Goal: Information Seeking & Learning: Find specific fact

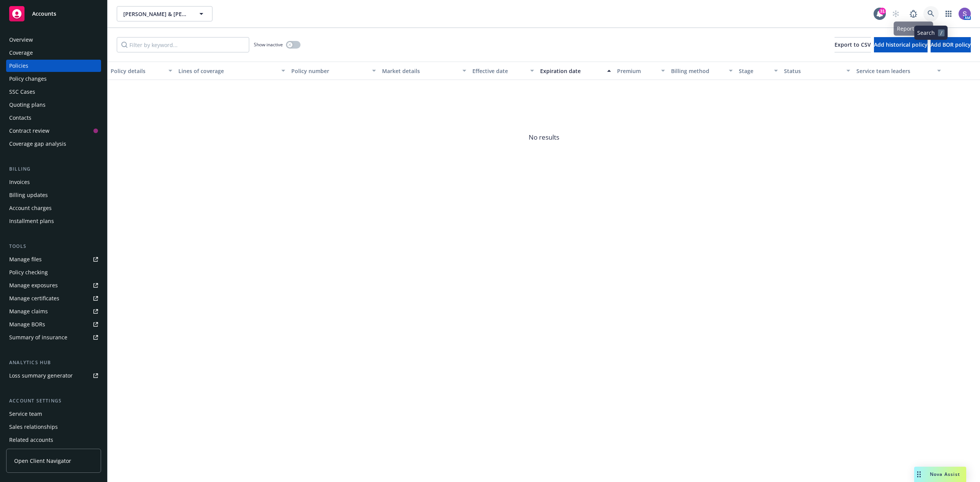
click at [735, 13] on link at bounding box center [930, 13] width 15 height 15
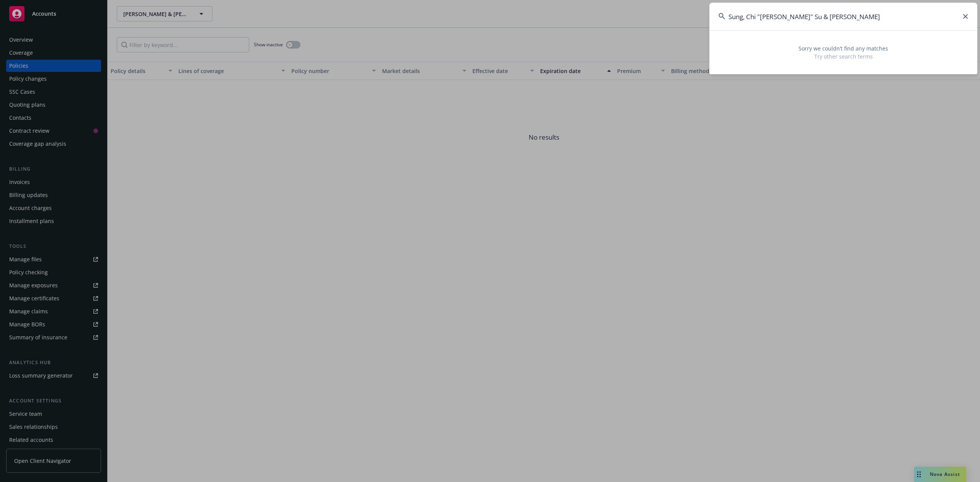
drag, startPoint x: 761, startPoint y: 15, endPoint x: 853, endPoint y: 14, distance: 92.2
click at [735, 14] on input "Sung, Chi "[PERSON_NAME]" Su & [PERSON_NAME]" at bounding box center [843, 17] width 268 height 28
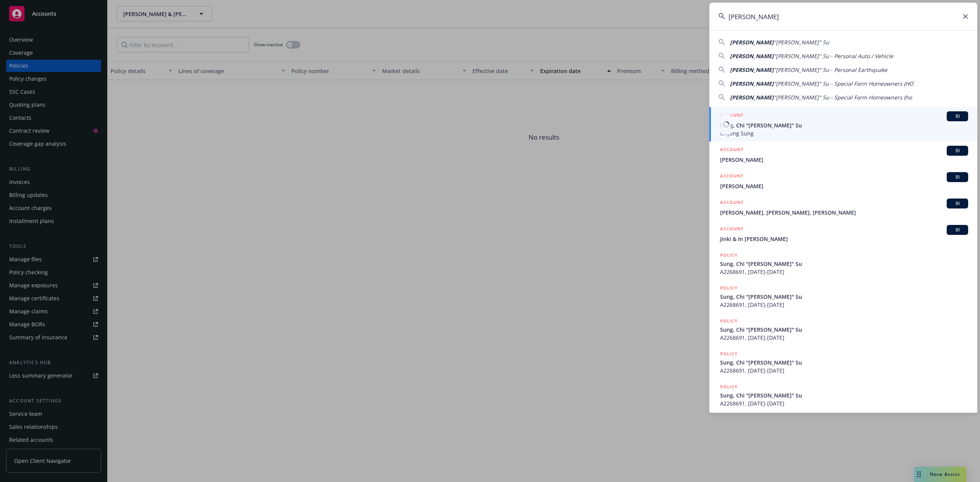
type input "[PERSON_NAME]"
click at [735, 127] on span "Sung, Chi "[PERSON_NAME]" Su" at bounding box center [844, 125] width 248 height 8
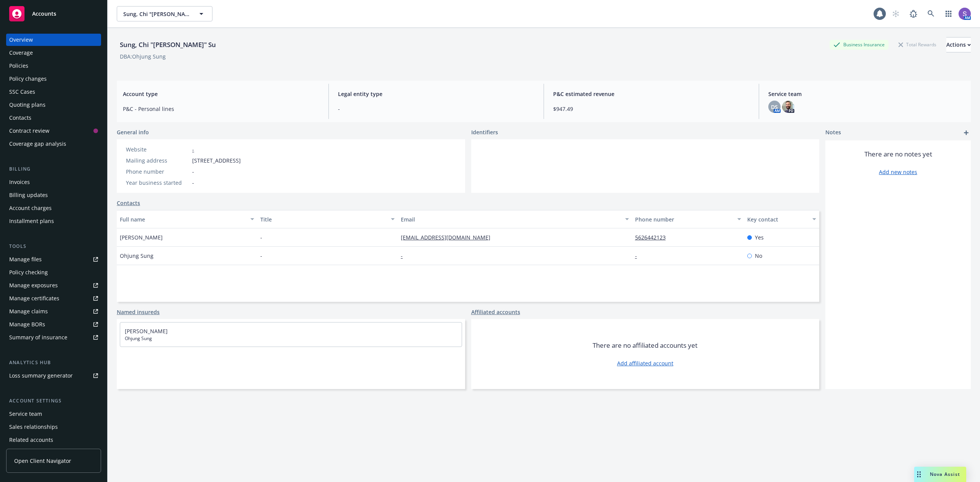
click at [52, 67] on div "Policies" at bounding box center [53, 66] width 89 height 12
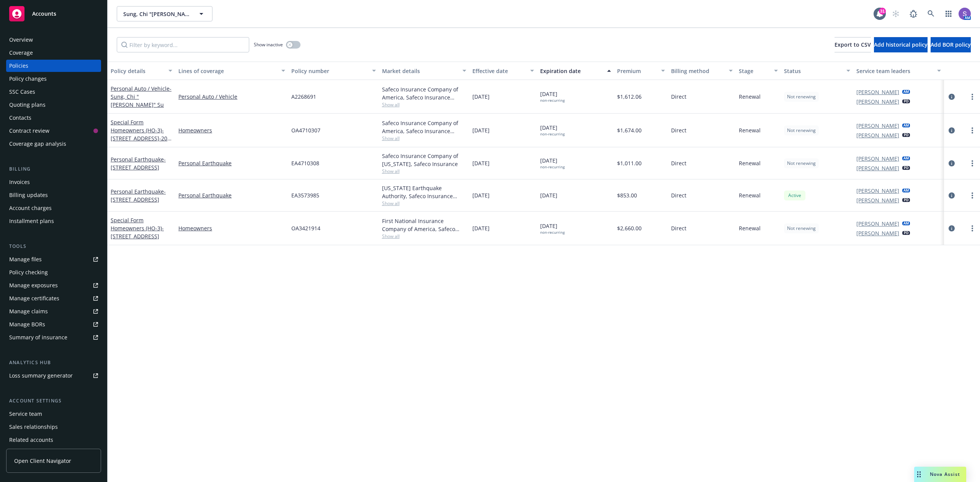
click at [313, 90] on div "A2268691" at bounding box center [333, 97] width 90 height 34
click at [311, 91] on div "A2268691" at bounding box center [333, 97] width 90 height 34
click at [302, 95] on span "A2268691" at bounding box center [303, 97] width 25 height 8
copy span "A2268691"
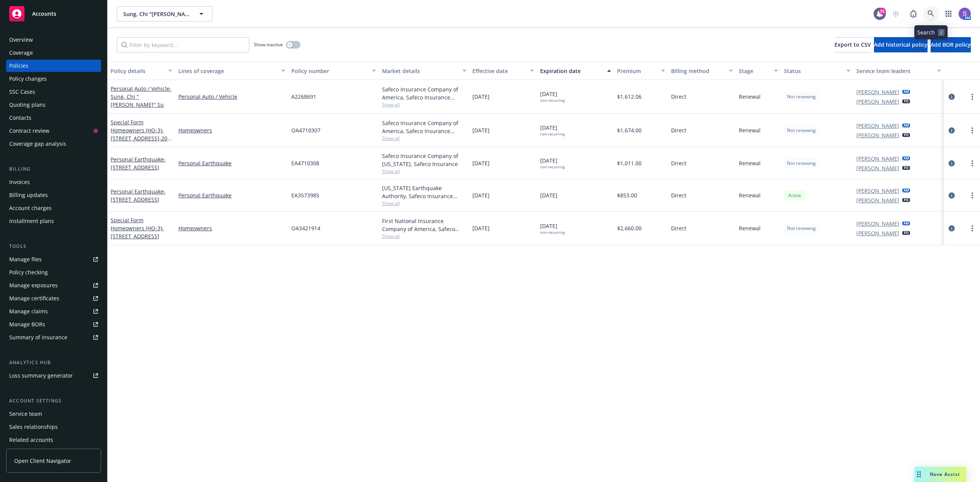
click at [735, 11] on icon at bounding box center [930, 13] width 7 height 7
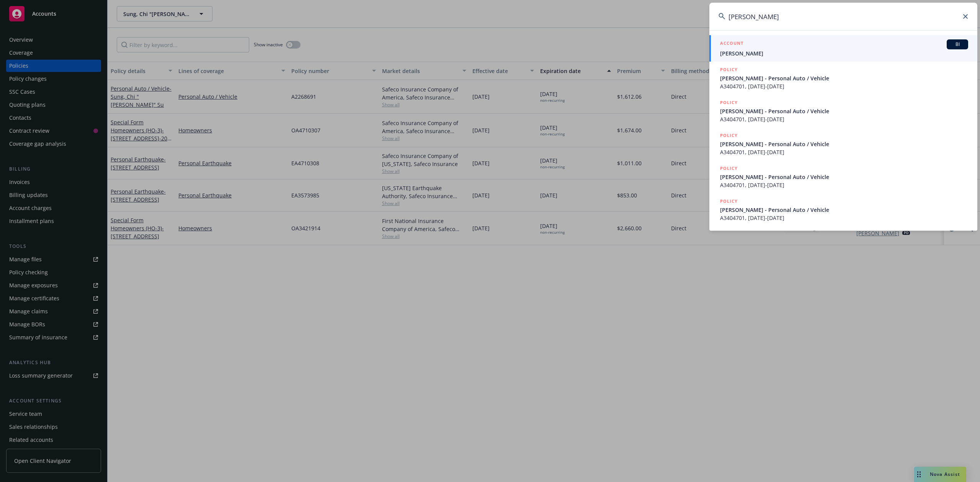
type input "[PERSON_NAME]"
click at [735, 37] on link "ACCOUNT BI [PERSON_NAME]" at bounding box center [843, 48] width 268 height 26
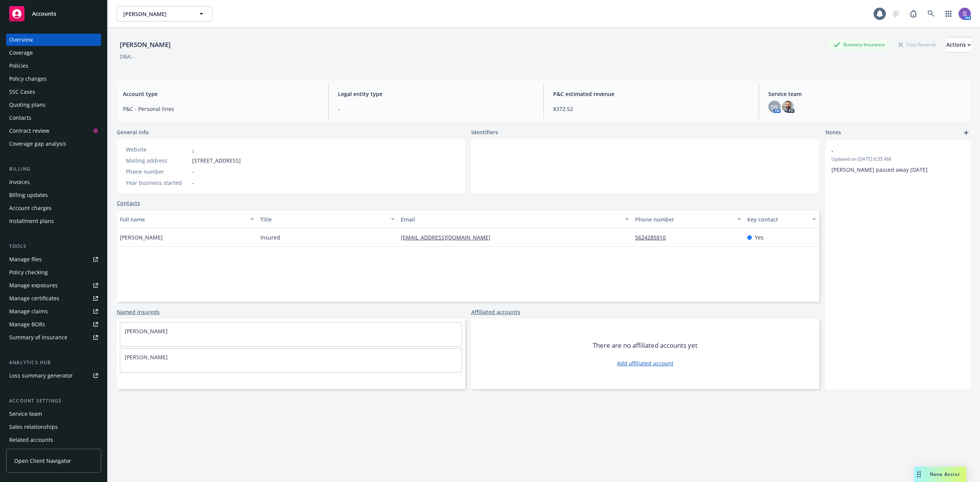
click at [29, 64] on div "Policies" at bounding box center [53, 66] width 89 height 12
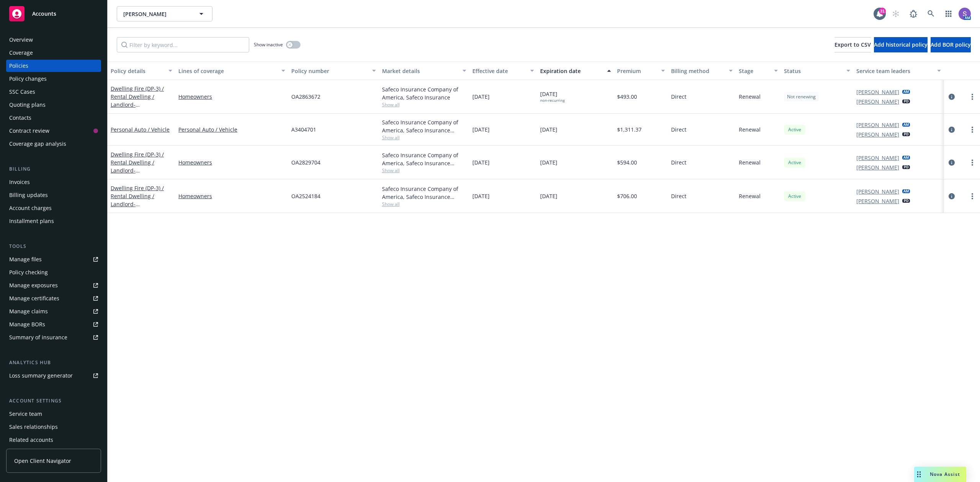
click at [308, 97] on span "OA2863672" at bounding box center [305, 97] width 29 height 8
copy span "OA2863672"
click at [735, 14] on icon at bounding box center [930, 13] width 7 height 7
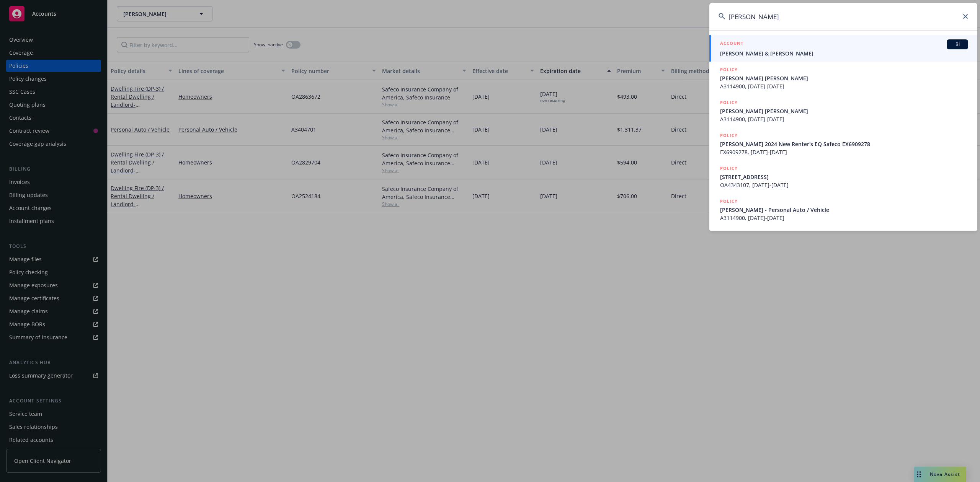
type input "[PERSON_NAME]"
click at [735, 51] on span "[PERSON_NAME] & [PERSON_NAME]" at bounding box center [844, 53] width 248 height 8
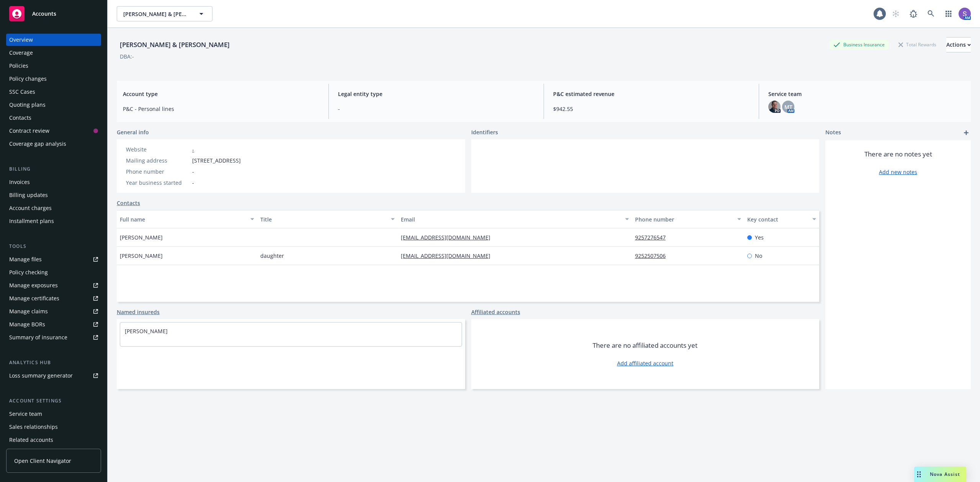
click at [20, 69] on div "Policies" at bounding box center [18, 66] width 19 height 12
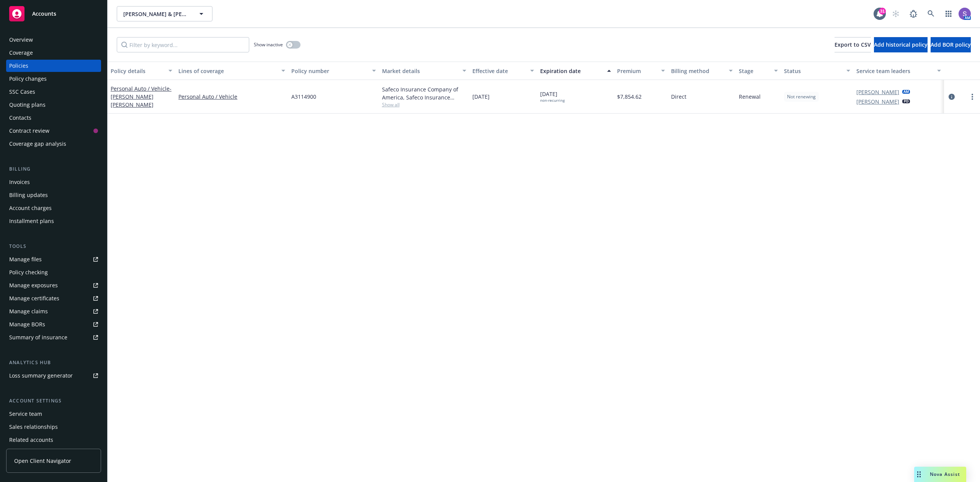
click at [299, 95] on span "A3114900" at bounding box center [303, 97] width 25 height 8
copy span "A3114900"
click at [735, 10] on icon at bounding box center [930, 13] width 7 height 7
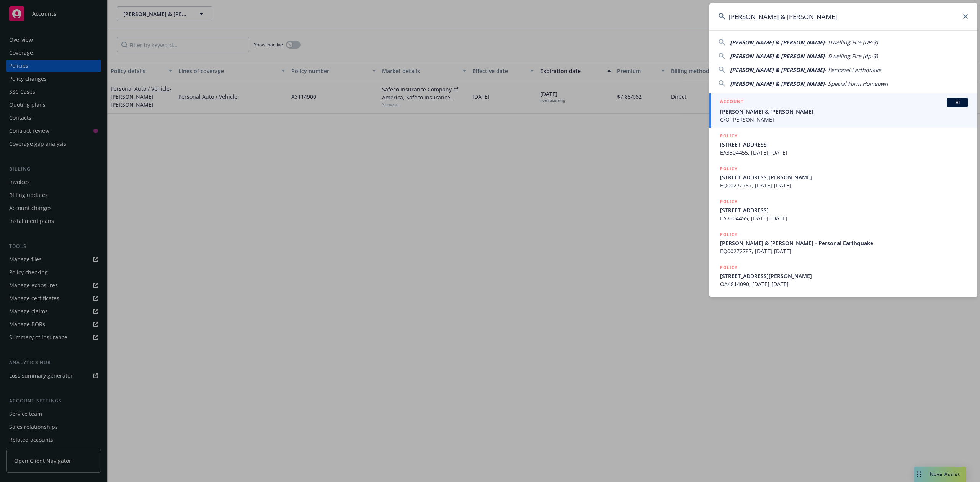
type input "[PERSON_NAME] & [PERSON_NAME]"
click at [735, 112] on span "[PERSON_NAME] & [PERSON_NAME]" at bounding box center [844, 112] width 248 height 8
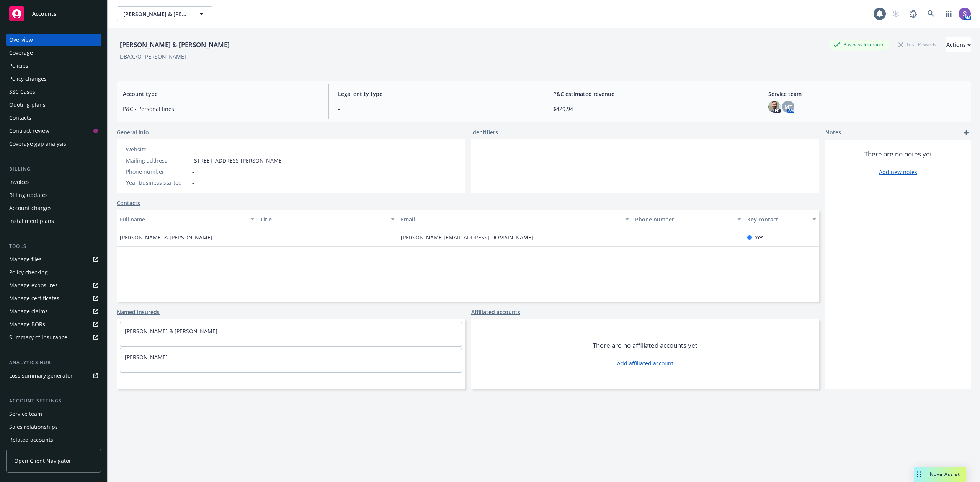
click at [23, 67] on div "Policies" at bounding box center [18, 66] width 19 height 12
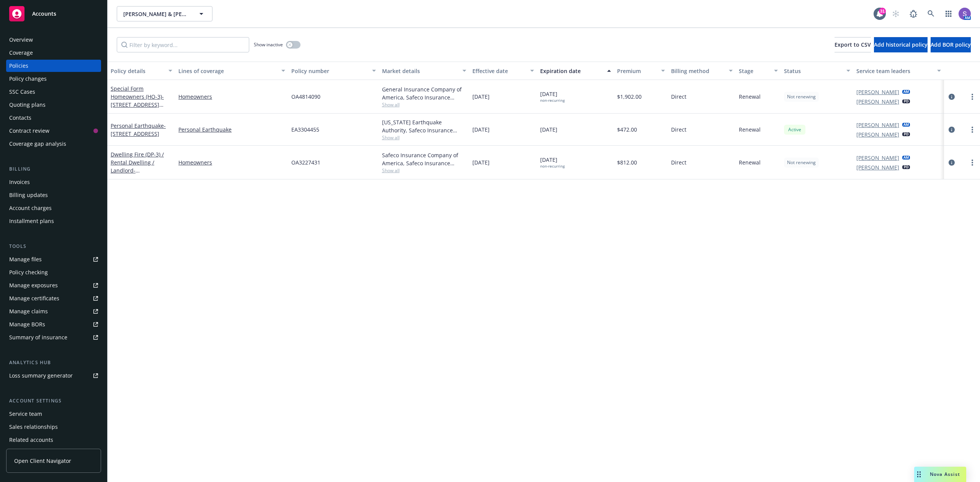
click at [294, 94] on span "OA4814090" at bounding box center [305, 97] width 29 height 8
copy span "OA4814090"
click at [735, 11] on icon at bounding box center [930, 13] width 7 height 7
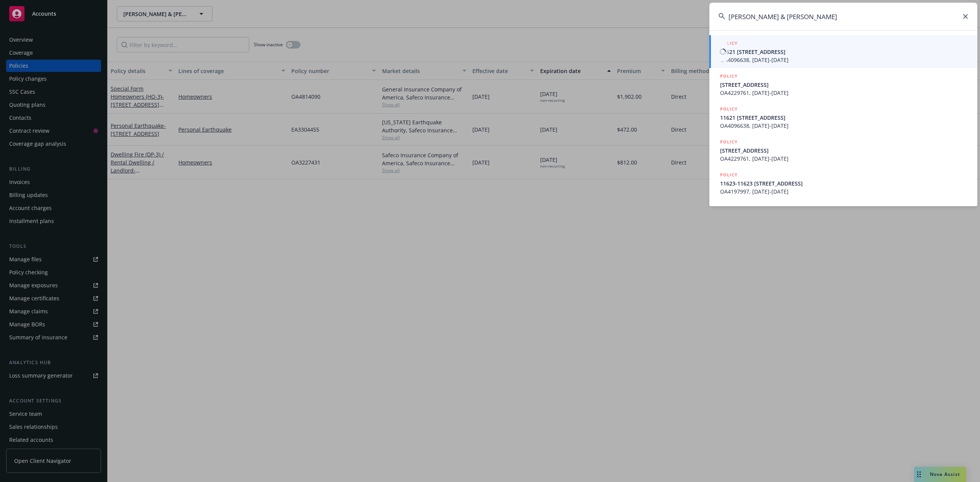
type input "[PERSON_NAME] & [PERSON_NAME]"
click at [735, 54] on span "11621 [STREET_ADDRESS]" at bounding box center [844, 52] width 248 height 8
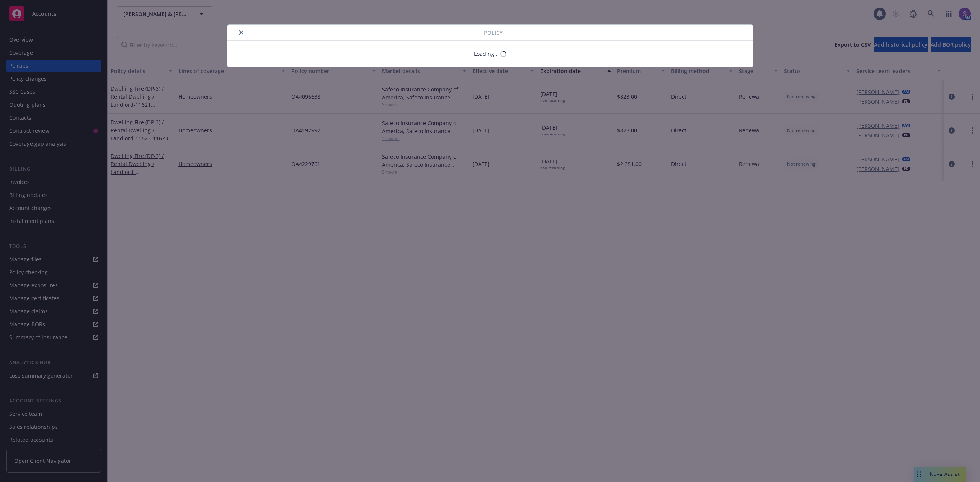
click at [23, 66] on div "Policy Loading..." at bounding box center [490, 241] width 980 height 482
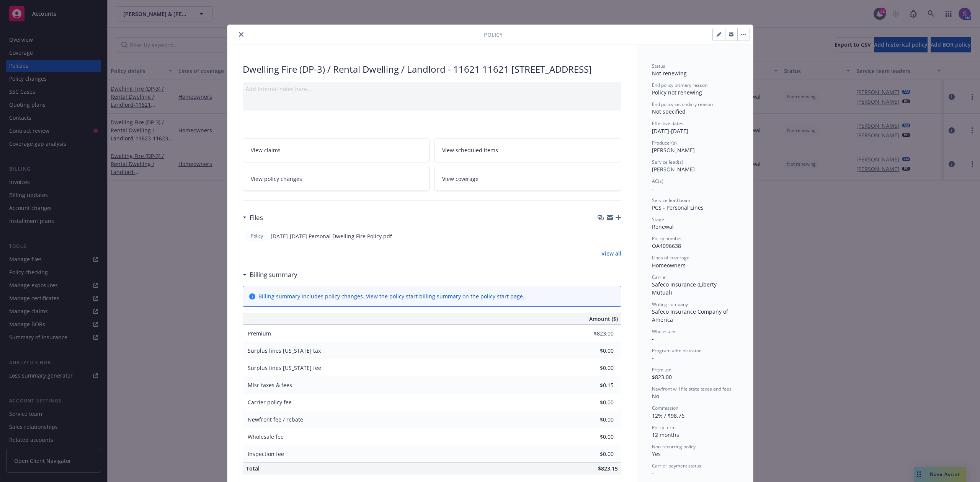
click at [239, 33] on icon "close" at bounding box center [241, 34] width 5 height 5
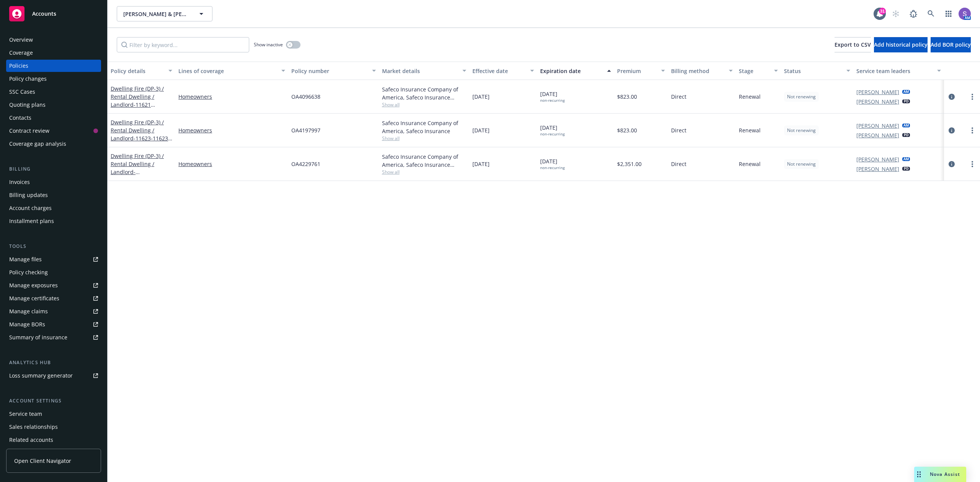
click at [296, 132] on span "OA4197997" at bounding box center [305, 130] width 29 height 8
copy span "OA4197997"
click at [735, 10] on link at bounding box center [930, 13] width 15 height 15
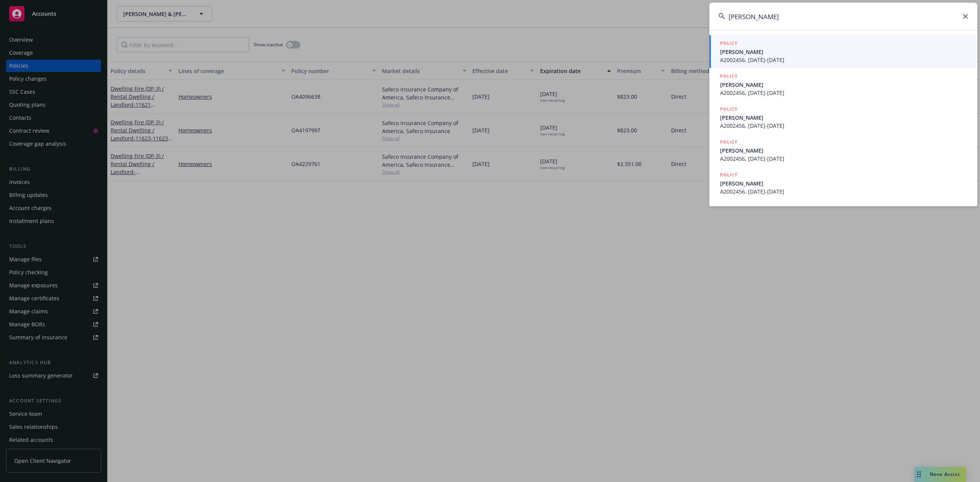
type input "[PERSON_NAME]"
click at [735, 45] on div "POLICY" at bounding box center [844, 43] width 248 height 8
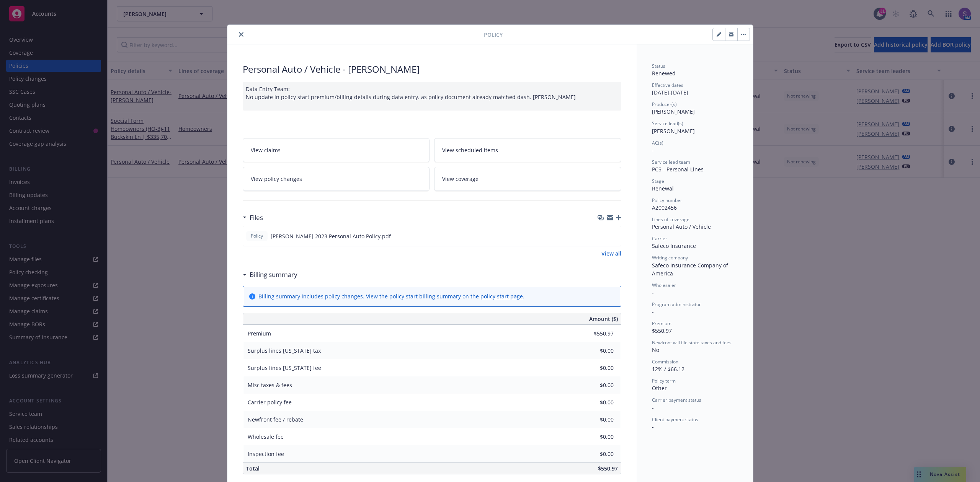
click at [239, 33] on icon "close" at bounding box center [241, 34] width 5 height 5
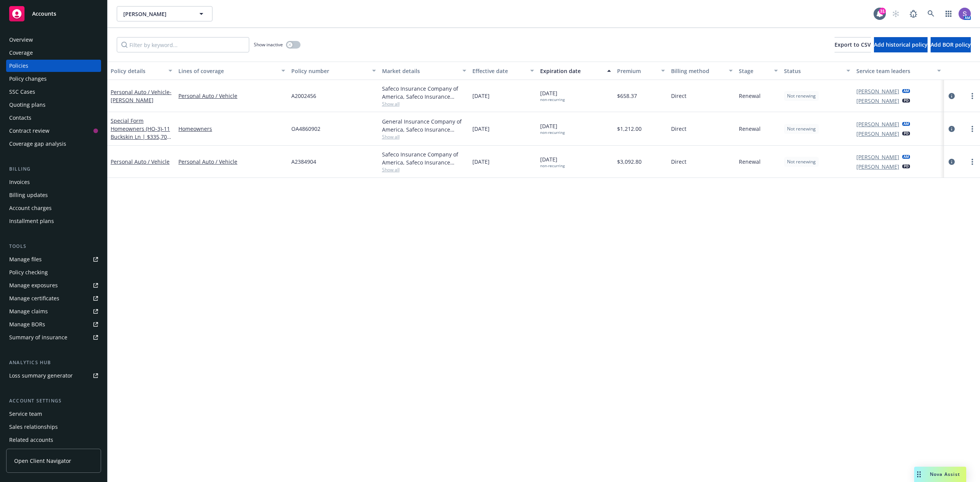
click at [300, 89] on div "A2002456" at bounding box center [333, 96] width 90 height 32
copy span "A2002456"
click at [735, 11] on icon at bounding box center [930, 13] width 7 height 7
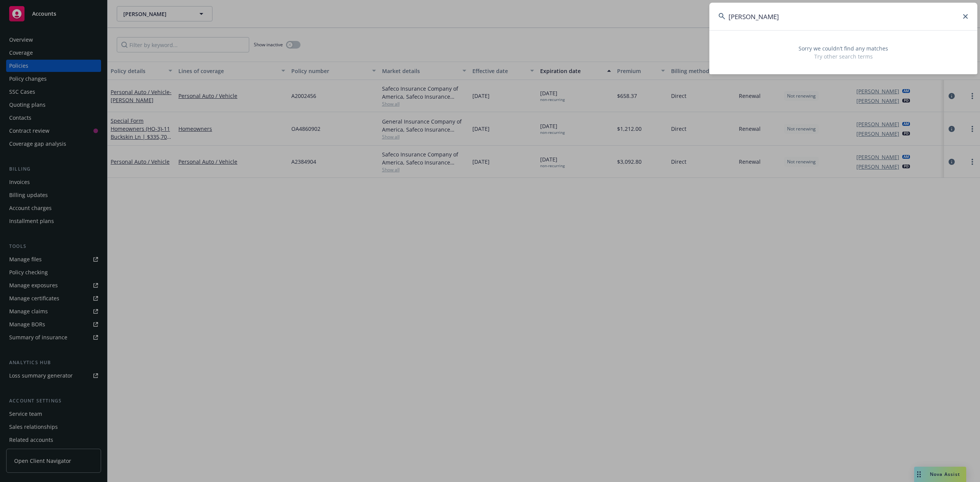
drag, startPoint x: 772, startPoint y: 17, endPoint x: 831, endPoint y: 17, distance: 58.2
click at [735, 17] on input "[PERSON_NAME]" at bounding box center [843, 17] width 268 height 28
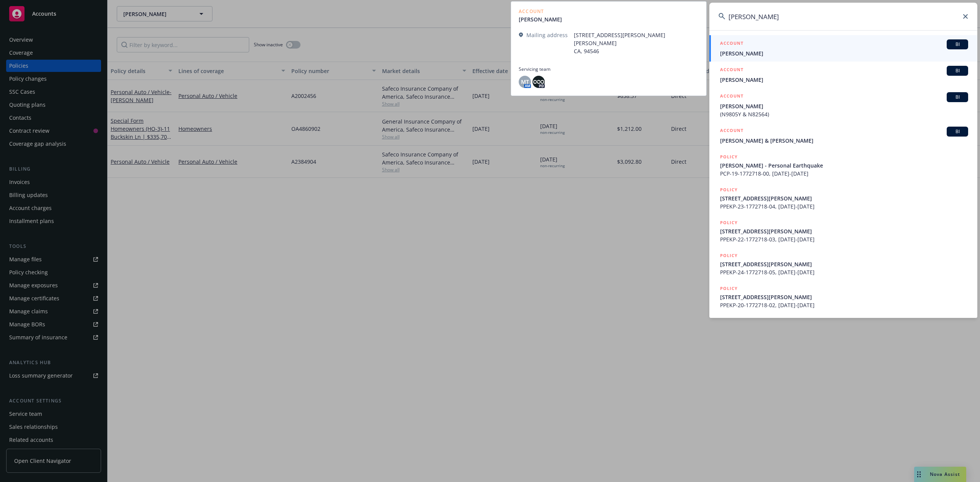
type input "[PERSON_NAME]"
click at [735, 46] on div "ACCOUNT BI" at bounding box center [844, 44] width 248 height 10
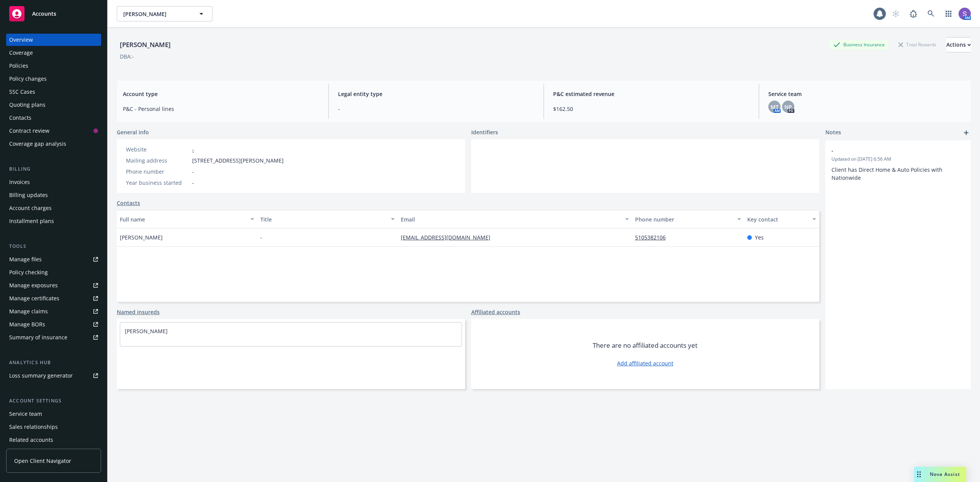
click at [15, 65] on div "Policies" at bounding box center [18, 66] width 19 height 12
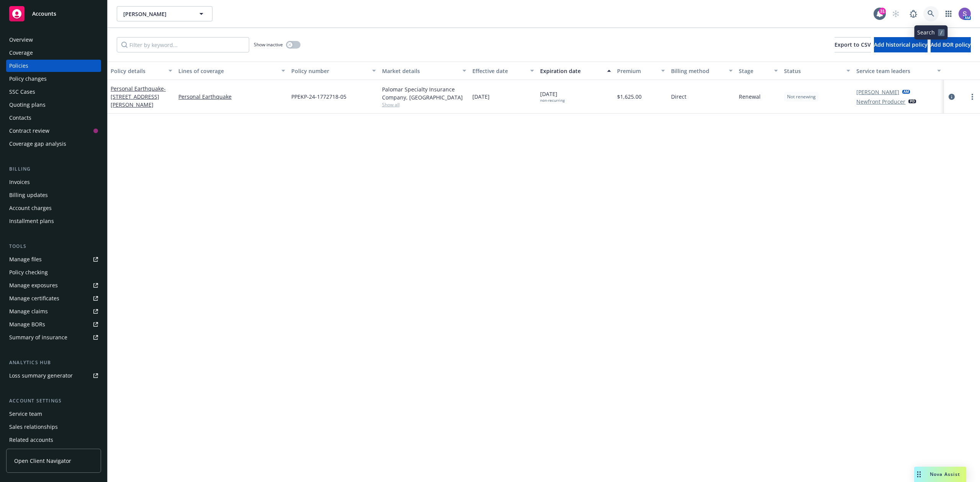
click at [735, 14] on icon at bounding box center [930, 13] width 7 height 7
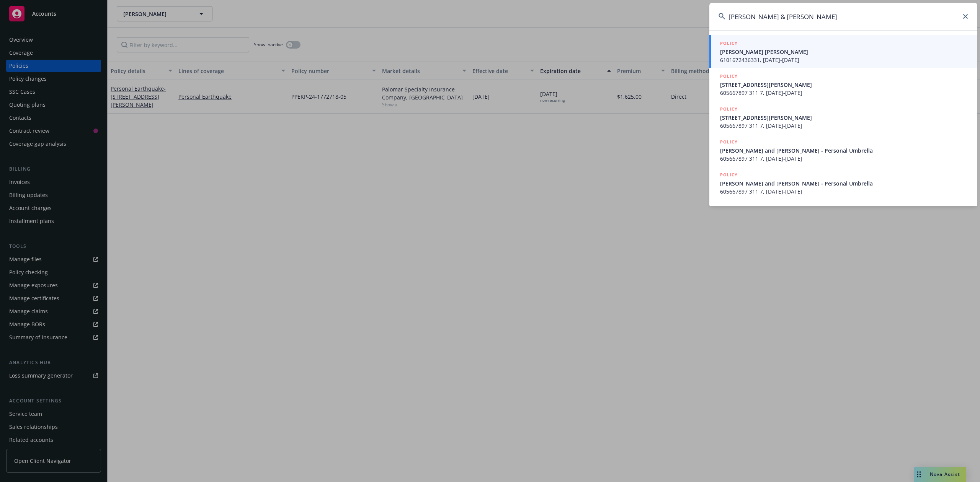
type input "[PERSON_NAME] & [PERSON_NAME]"
click at [735, 51] on span "[PERSON_NAME] [PERSON_NAME]" at bounding box center [844, 52] width 248 height 8
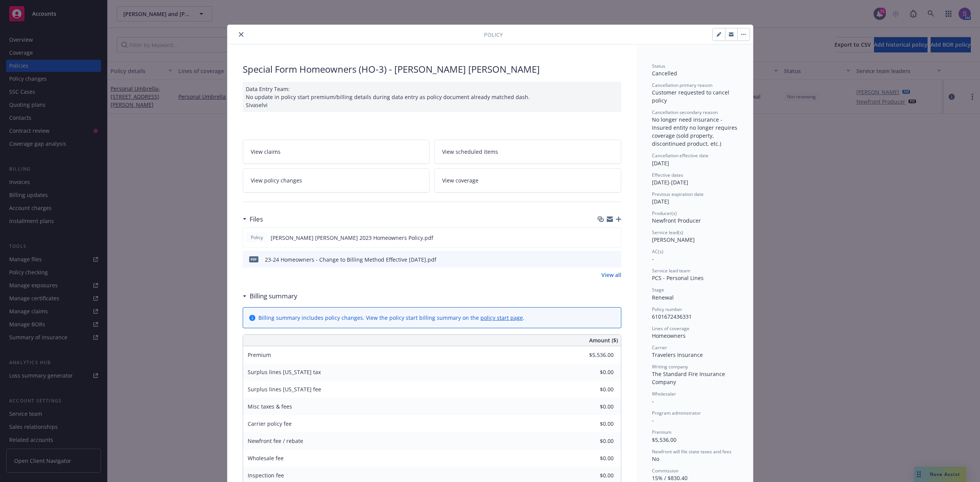
click at [239, 33] on icon "close" at bounding box center [241, 34] width 5 height 5
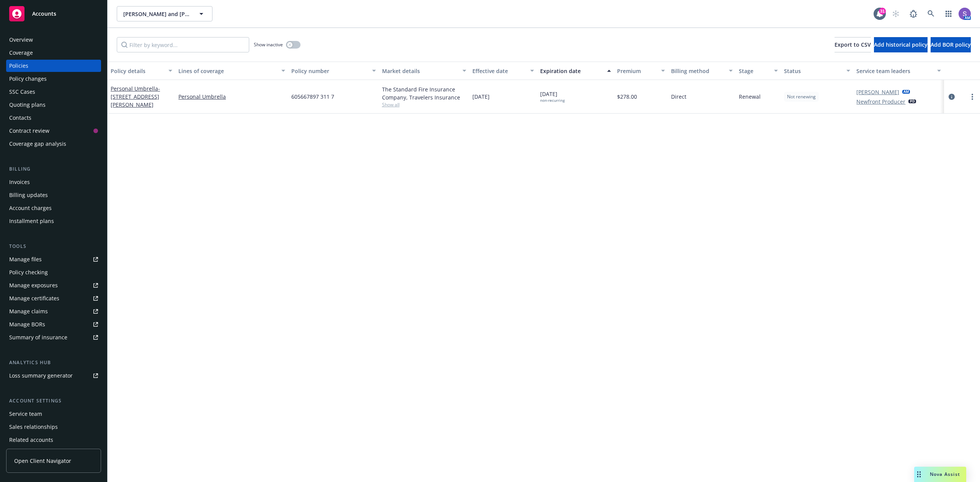
click at [307, 96] on span "605667897 311 7" at bounding box center [312, 97] width 43 height 8
copy span "605667897 311 7"
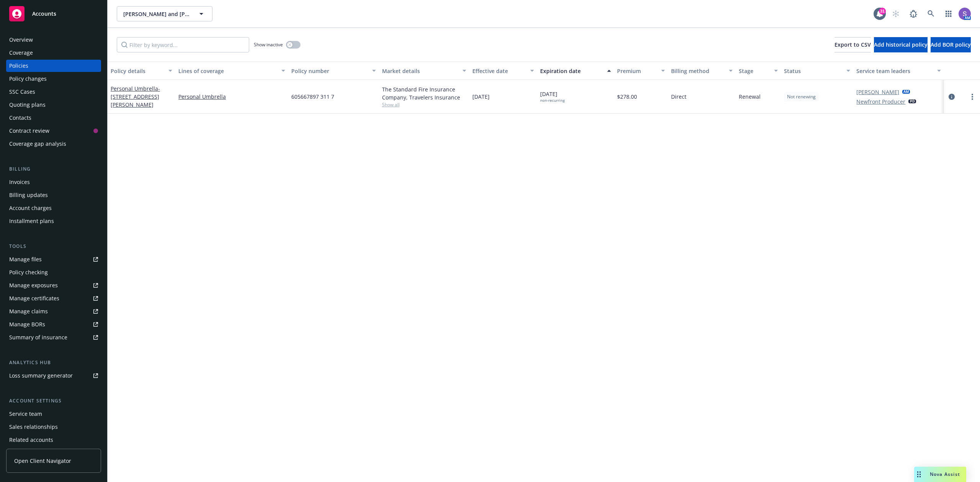
click at [735, 11] on div "AM" at bounding box center [929, 13] width 83 height 15
click at [735, 14] on icon at bounding box center [930, 13] width 7 height 7
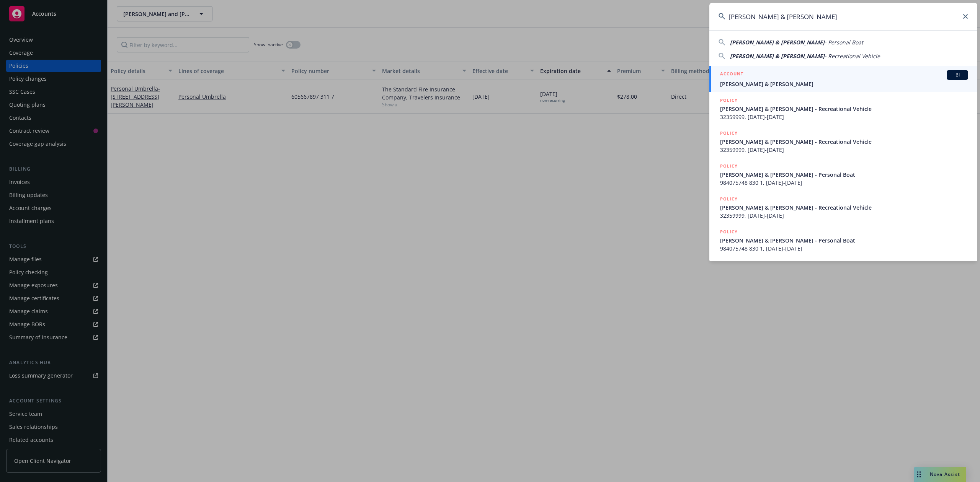
type input "[PERSON_NAME] & [PERSON_NAME]"
click at [735, 82] on span "[PERSON_NAME] & [PERSON_NAME]" at bounding box center [844, 84] width 248 height 8
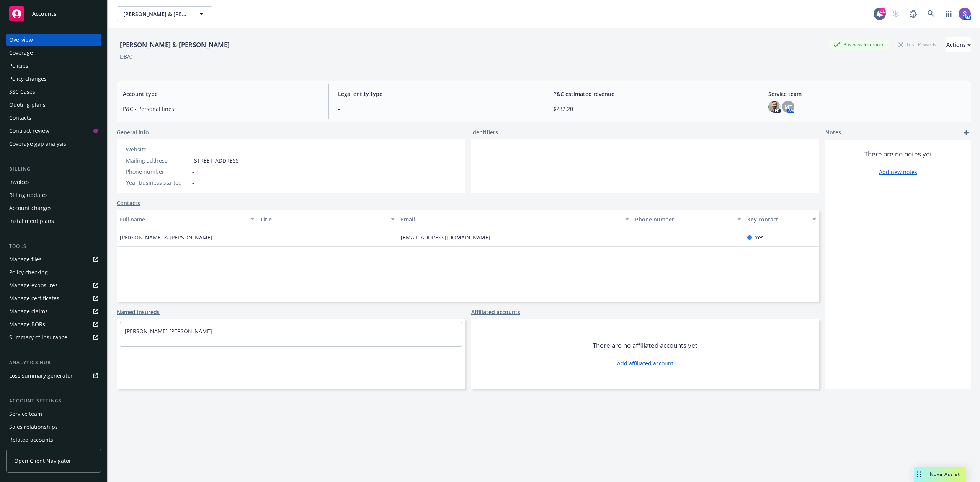
click at [16, 68] on div "Policies" at bounding box center [18, 66] width 19 height 12
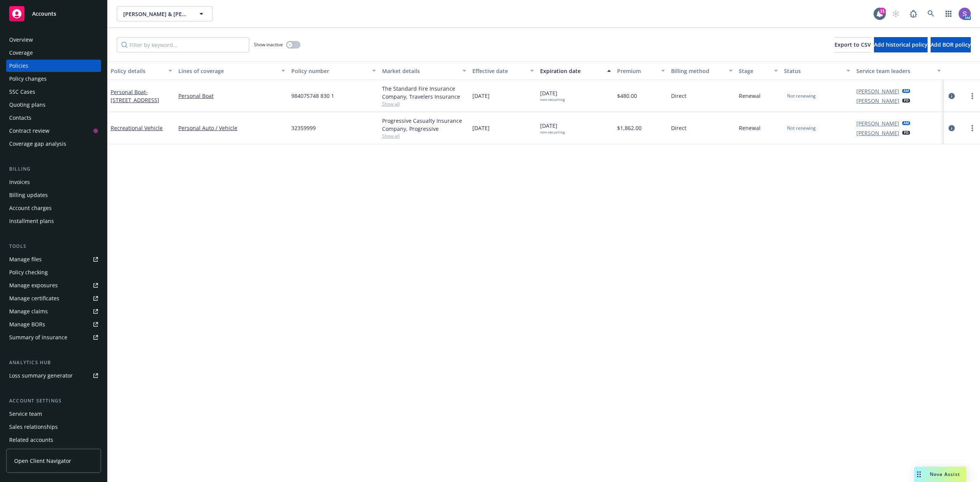
click at [300, 94] on span "984075748 830 1" at bounding box center [312, 96] width 43 height 8
copy span "984075748 830 1"
click at [735, 15] on icon at bounding box center [930, 13] width 7 height 7
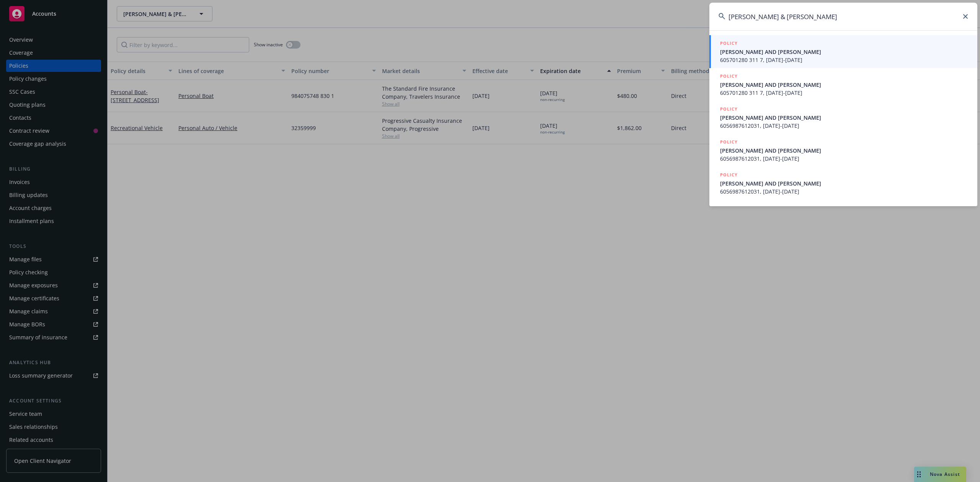
type input "[PERSON_NAME] & [PERSON_NAME]"
click at [735, 52] on span "[PERSON_NAME] AND [PERSON_NAME]" at bounding box center [844, 52] width 248 height 8
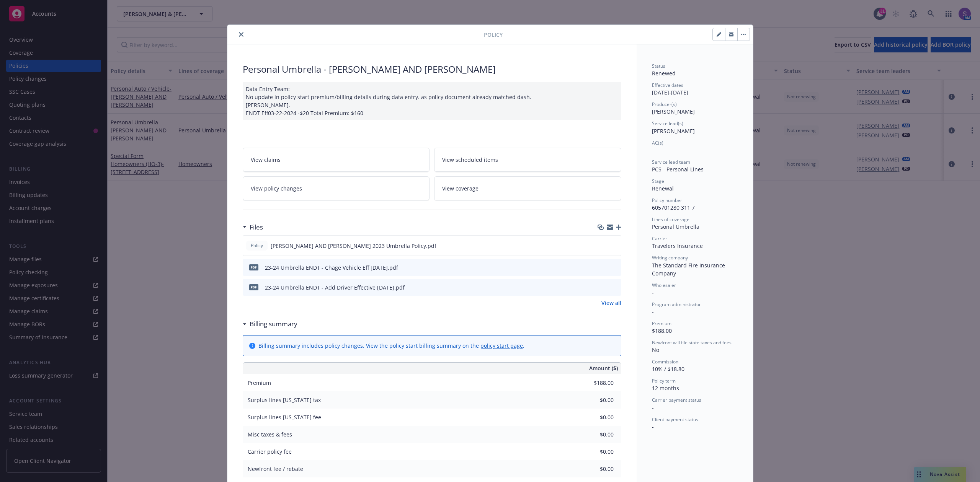
click at [239, 34] on icon "close" at bounding box center [241, 34] width 5 height 5
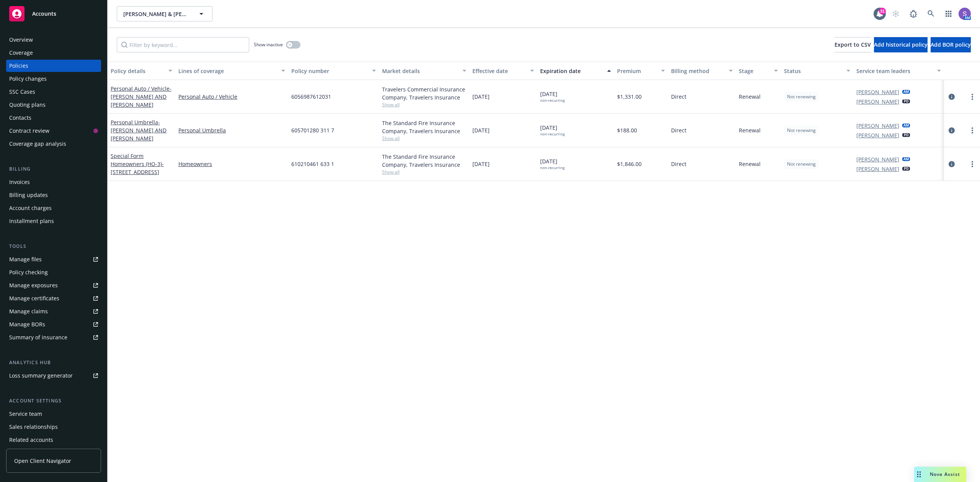
click at [319, 126] on span "605701280 311 7" at bounding box center [312, 130] width 43 height 8
copy span "605701280 311 7"
click at [735, 13] on icon at bounding box center [930, 13] width 7 height 7
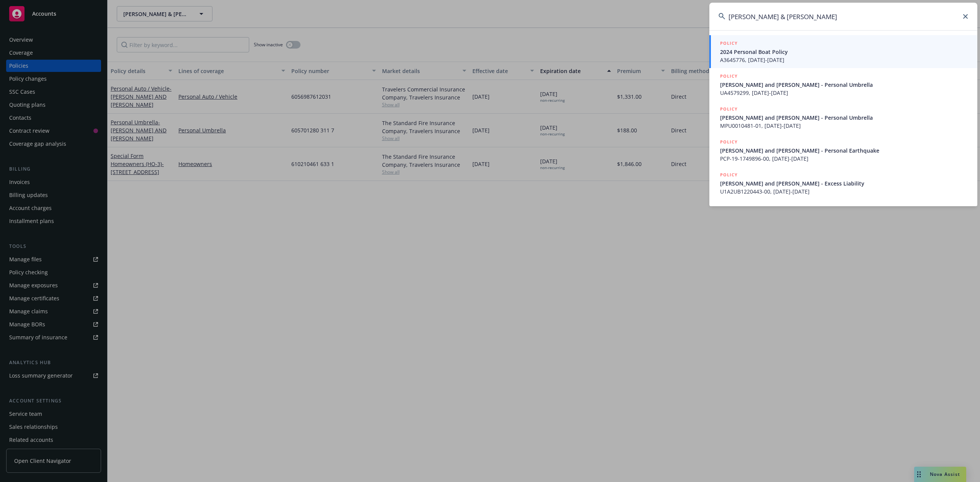
type input "[PERSON_NAME] & [PERSON_NAME]"
click at [735, 55] on span "2024 Personal Boat Policy" at bounding box center [844, 52] width 248 height 8
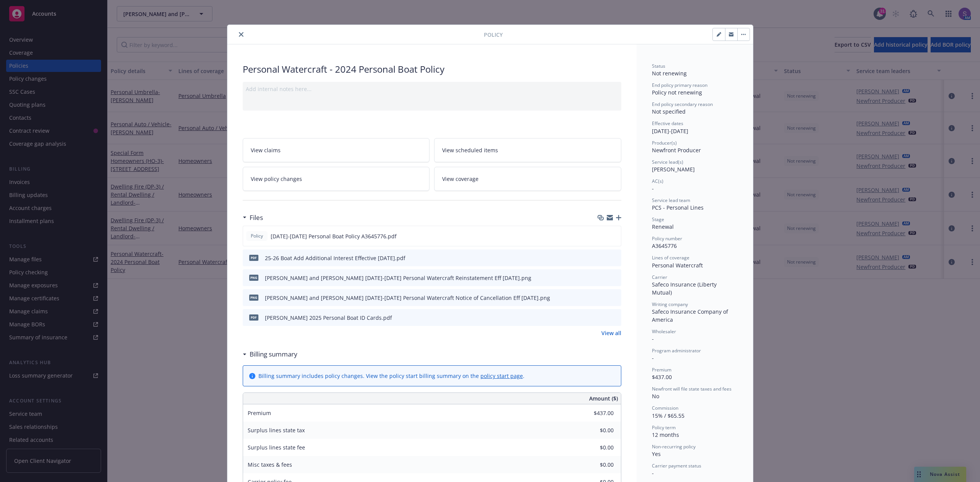
click at [239, 34] on icon "close" at bounding box center [241, 34] width 5 height 5
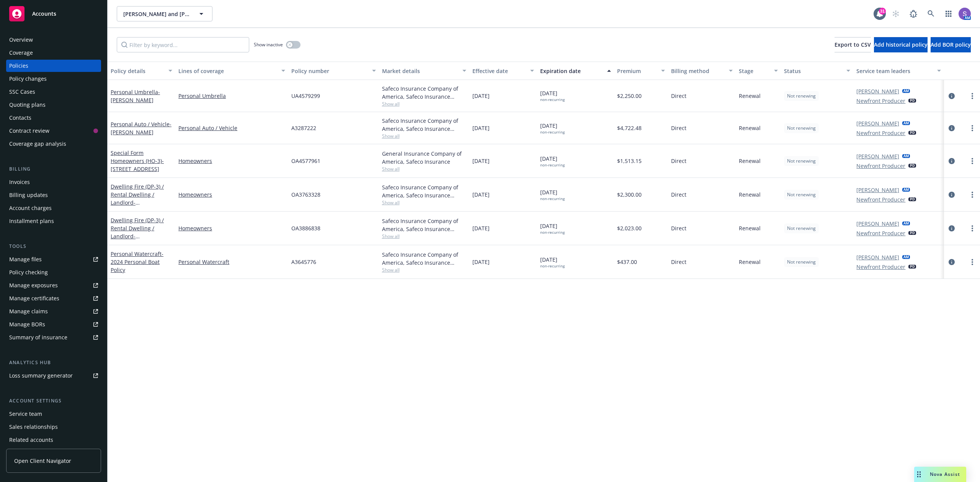
click at [290, 97] on div "UA4579299" at bounding box center [333, 96] width 90 height 32
click at [289, 97] on div "UA4579299" at bounding box center [333, 96] width 90 height 32
click at [735, 10] on icon at bounding box center [930, 13] width 7 height 7
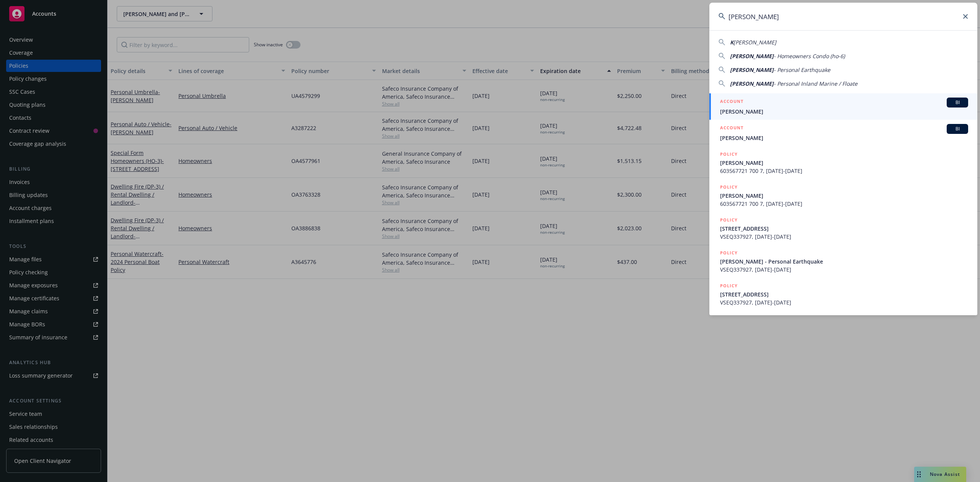
type input "[PERSON_NAME]"
click at [735, 109] on span "[PERSON_NAME]" at bounding box center [844, 112] width 248 height 8
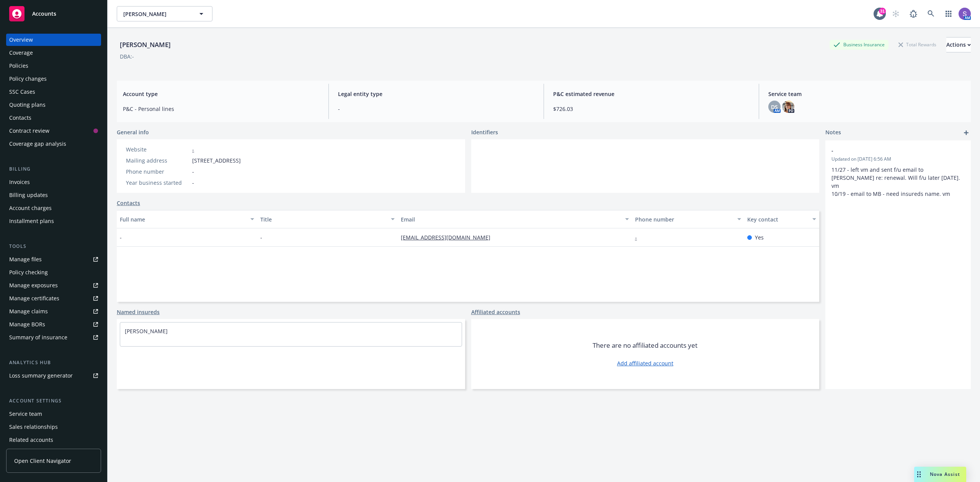
click at [28, 68] on div "Policies" at bounding box center [53, 66] width 89 height 12
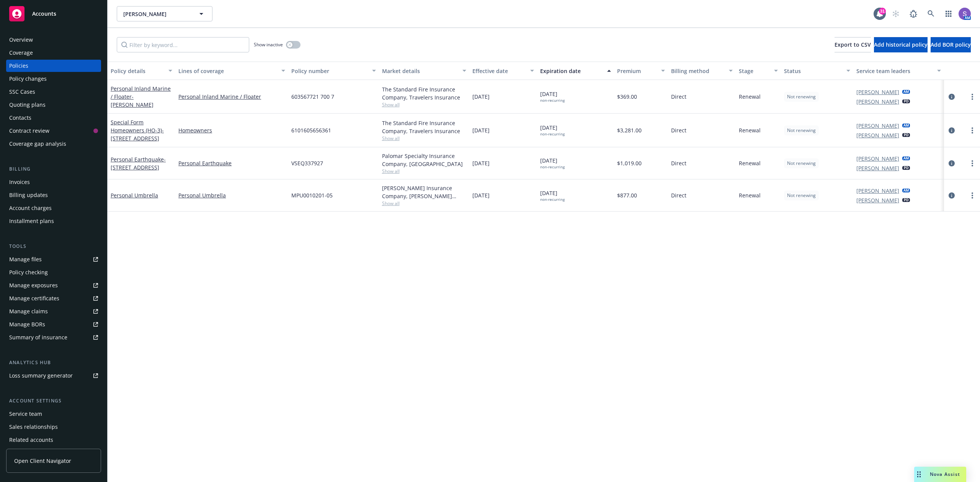
click at [307, 127] on span "6101605656361" at bounding box center [311, 130] width 40 height 8
click at [305, 91] on div "603567721 700 7" at bounding box center [333, 97] width 90 height 34
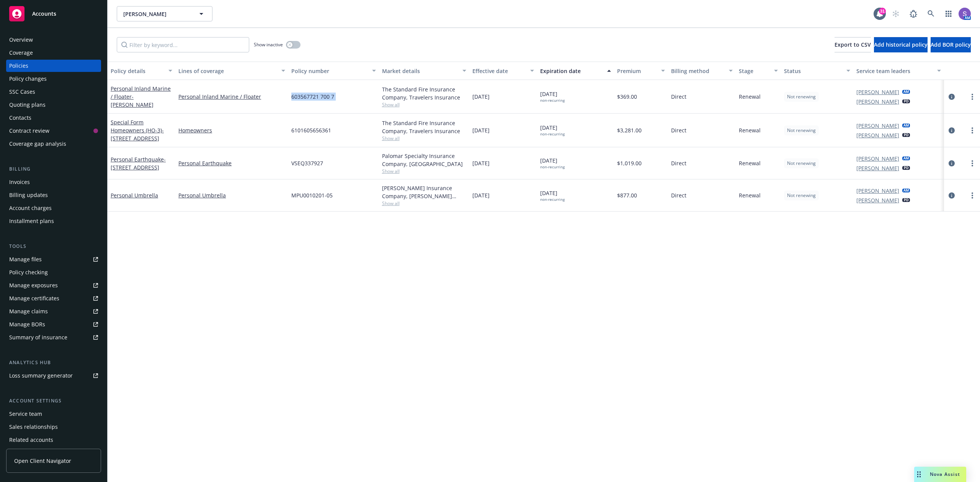
click at [305, 91] on div "603567721 700 7" at bounding box center [333, 97] width 90 height 34
click at [735, 12] on icon at bounding box center [930, 13] width 7 height 7
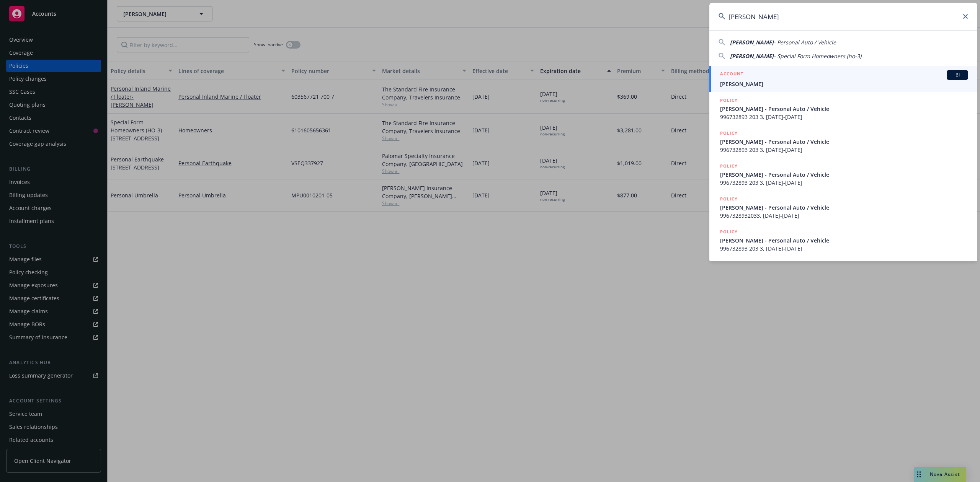
type input "[PERSON_NAME]"
click at [735, 80] on div "ACCOUNT BI" at bounding box center [844, 75] width 248 height 10
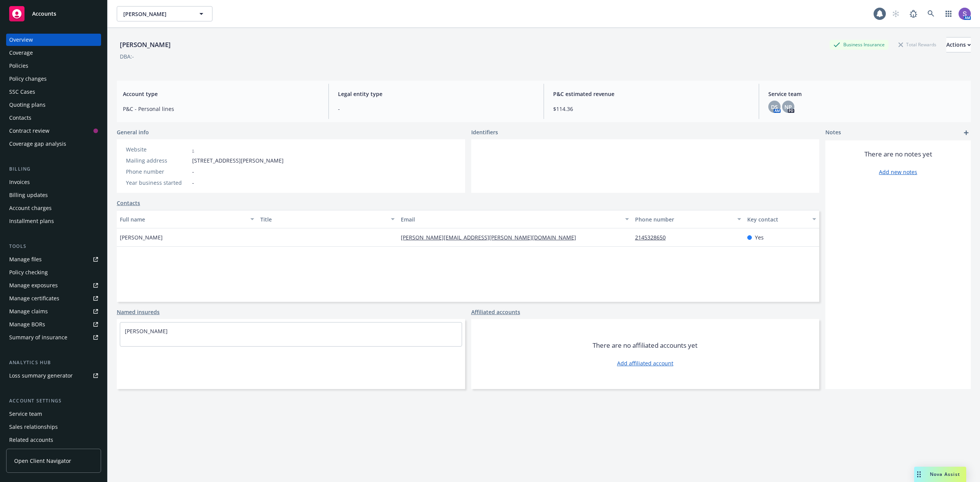
click at [24, 66] on div "Policies" at bounding box center [18, 66] width 19 height 12
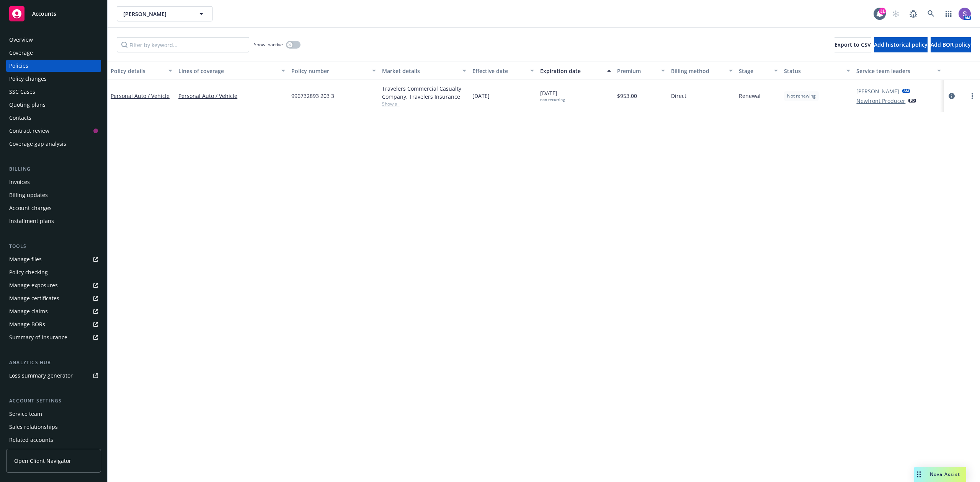
click at [288, 91] on div "996732893 203 3" at bounding box center [333, 96] width 90 height 32
click at [303, 96] on span "996732893 203 3" at bounding box center [312, 96] width 43 height 8
click at [735, 16] on icon at bounding box center [930, 13] width 7 height 7
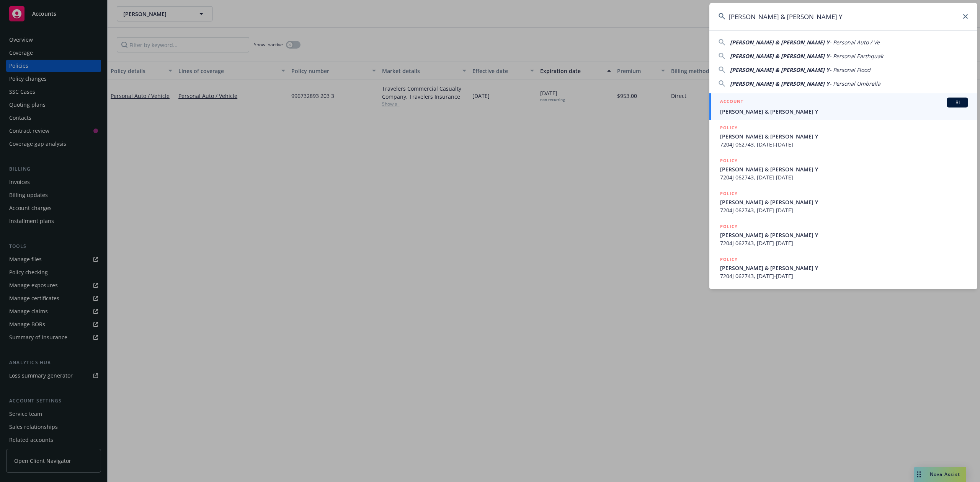
type input "[PERSON_NAME] & [PERSON_NAME] Y"
click at [735, 106] on div "ACCOUNT BI" at bounding box center [844, 103] width 248 height 10
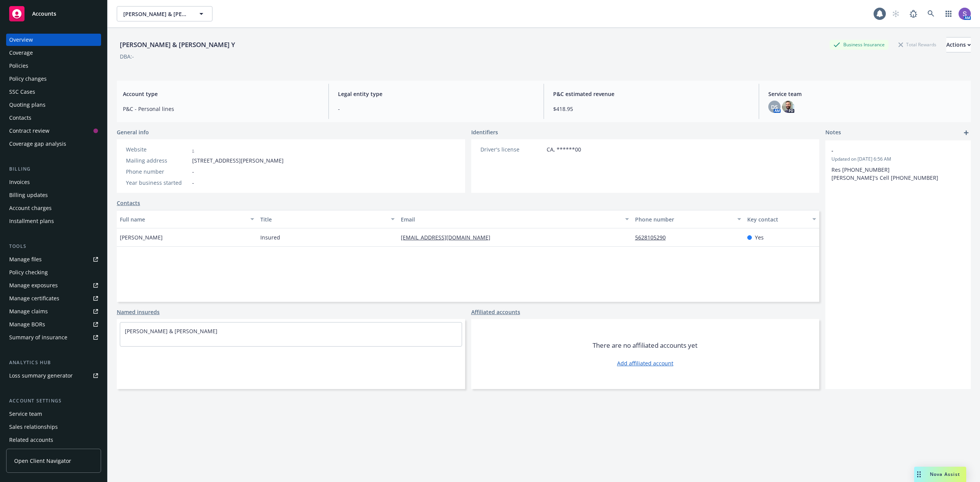
click at [18, 65] on div "Policies" at bounding box center [18, 66] width 19 height 12
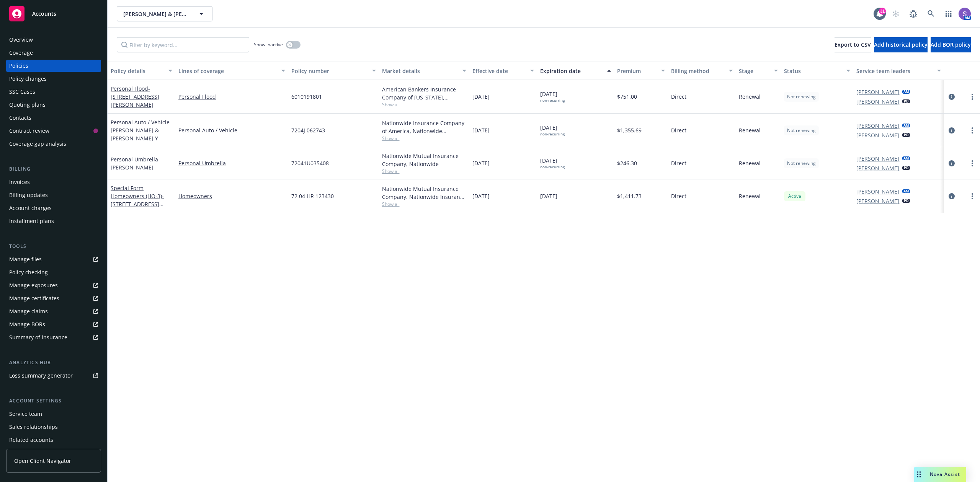
click at [305, 127] on span "7204J 062743" at bounding box center [308, 130] width 34 height 8
click at [306, 127] on span "7204J 062743" at bounding box center [308, 130] width 34 height 8
click at [735, 11] on icon at bounding box center [930, 13] width 7 height 7
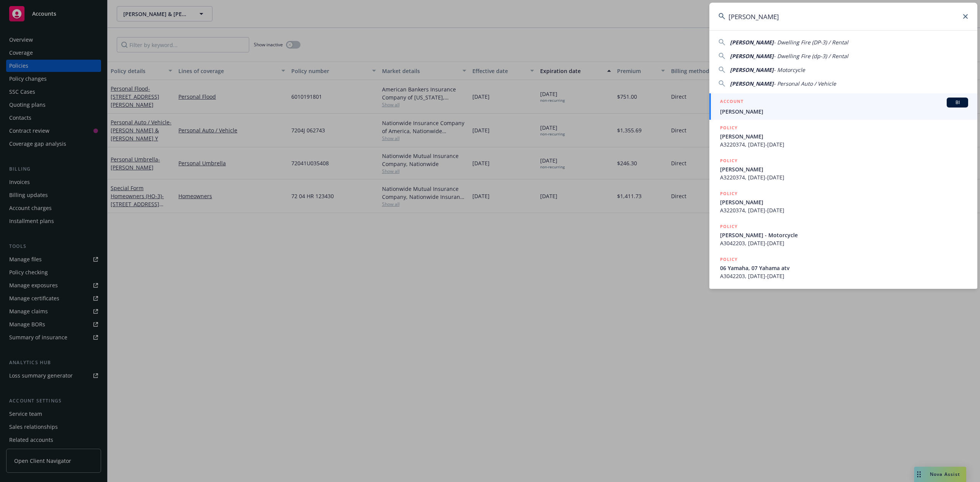
type input "[PERSON_NAME]"
click at [735, 114] on span "[PERSON_NAME]" at bounding box center [844, 112] width 248 height 8
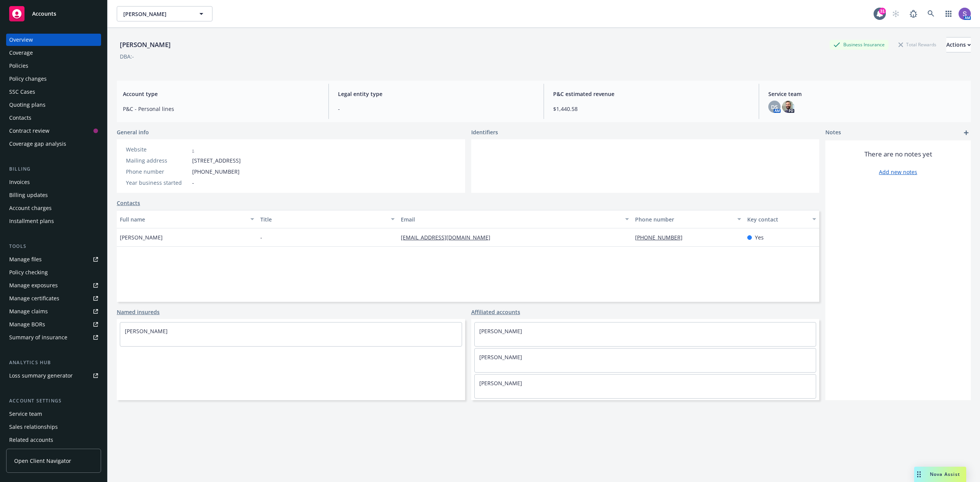
drag, startPoint x: 891, startPoint y: 227, endPoint x: 751, endPoint y: 227, distance: 140.5
click at [735, 227] on div "There are no notes yet Add new notes" at bounding box center [897, 270] width 145 height 260
click at [241, 163] on span "[STREET_ADDRESS]" at bounding box center [216, 161] width 49 height 8
click at [735, 13] on icon at bounding box center [930, 13] width 7 height 7
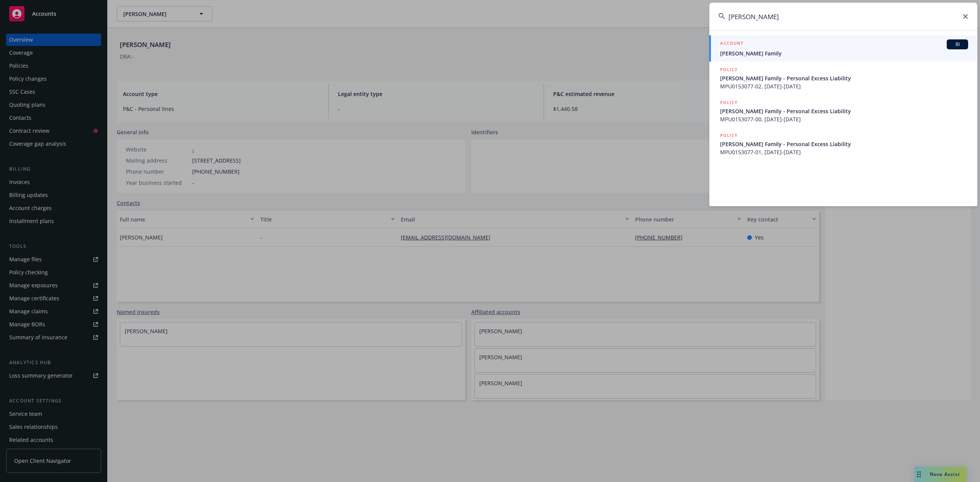
type input "[PERSON_NAME]"
click at [735, 44] on div "ACCOUNT BI" at bounding box center [844, 44] width 248 height 10
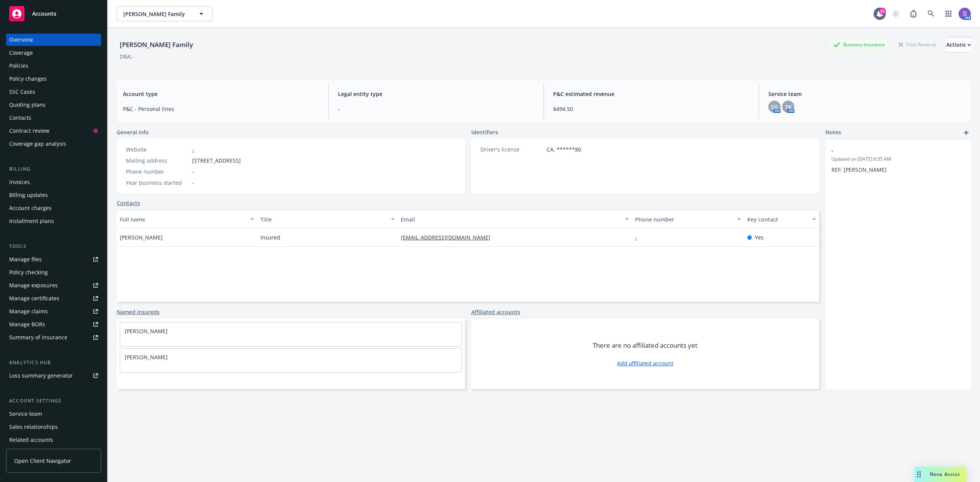
click at [241, 160] on span "[STREET_ADDRESS]" at bounding box center [216, 161] width 49 height 8
click at [735, 13] on icon at bounding box center [930, 13] width 7 height 7
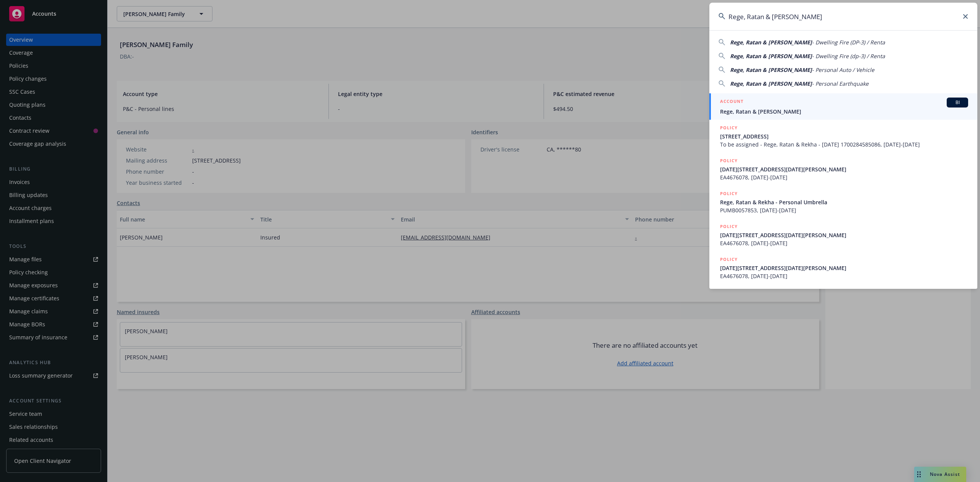
type input "Rege, Ratan & [PERSON_NAME]"
click at [735, 112] on span "Rege, Ratan & [PERSON_NAME]" at bounding box center [844, 112] width 248 height 8
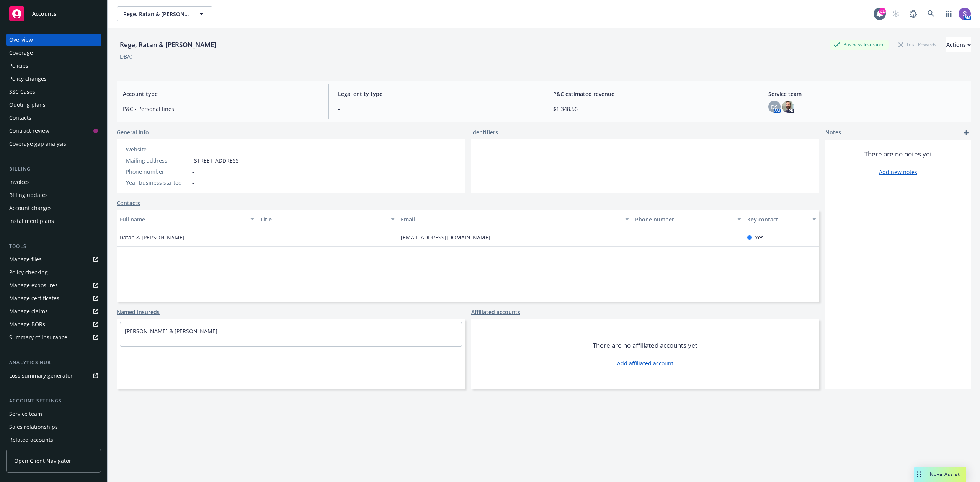
click at [241, 158] on span "[STREET_ADDRESS]" at bounding box center [216, 161] width 49 height 8
click at [25, 63] on div "Policies" at bounding box center [18, 66] width 19 height 12
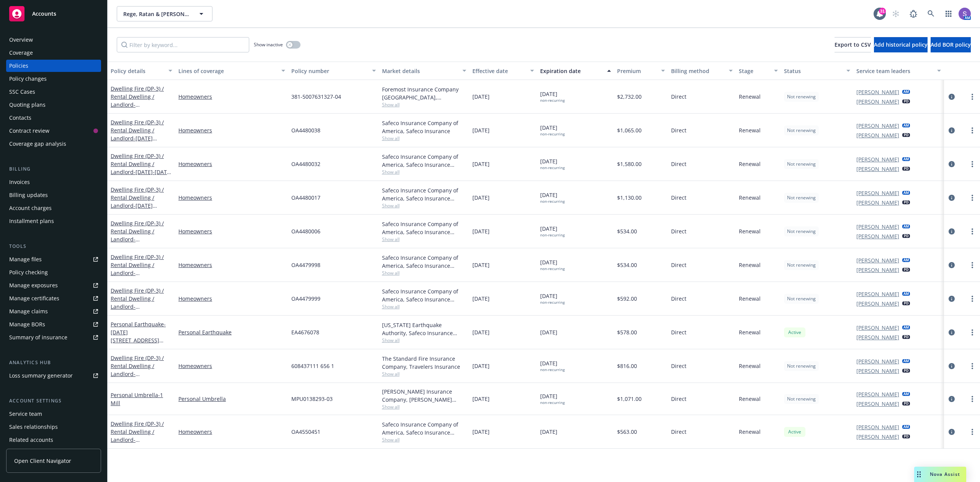
click at [39, 41] on div "Overview" at bounding box center [53, 40] width 89 height 12
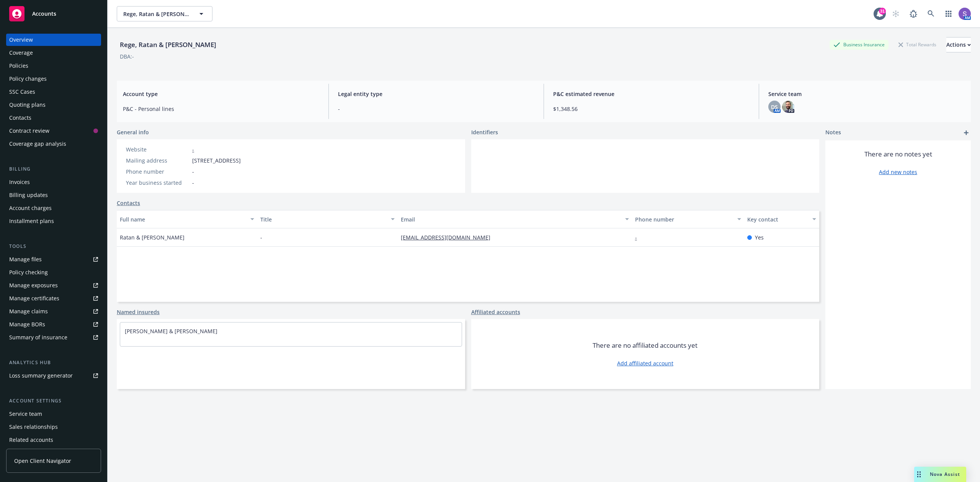
click at [241, 158] on span "[STREET_ADDRESS]" at bounding box center [216, 161] width 49 height 8
click at [735, 14] on icon at bounding box center [930, 13] width 7 height 7
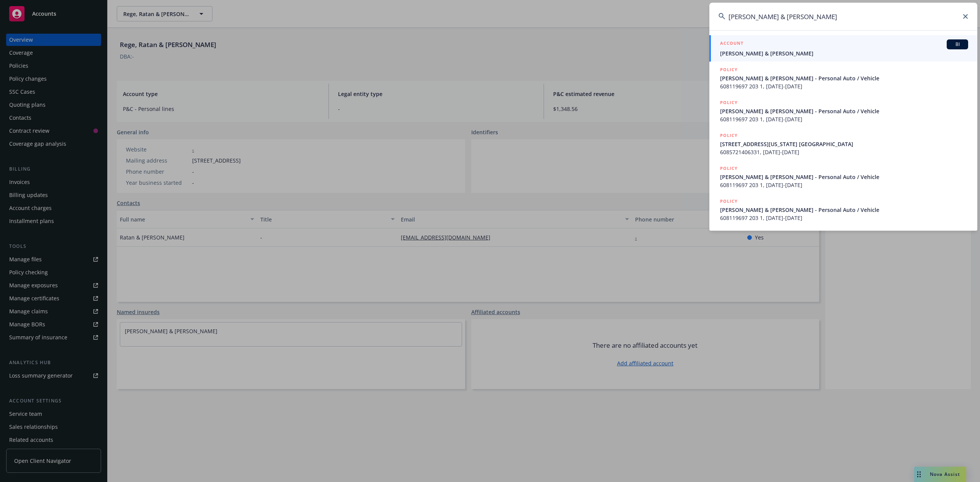
type input "[PERSON_NAME] & [PERSON_NAME]"
click at [735, 52] on span "[PERSON_NAME] & [PERSON_NAME]" at bounding box center [844, 53] width 248 height 8
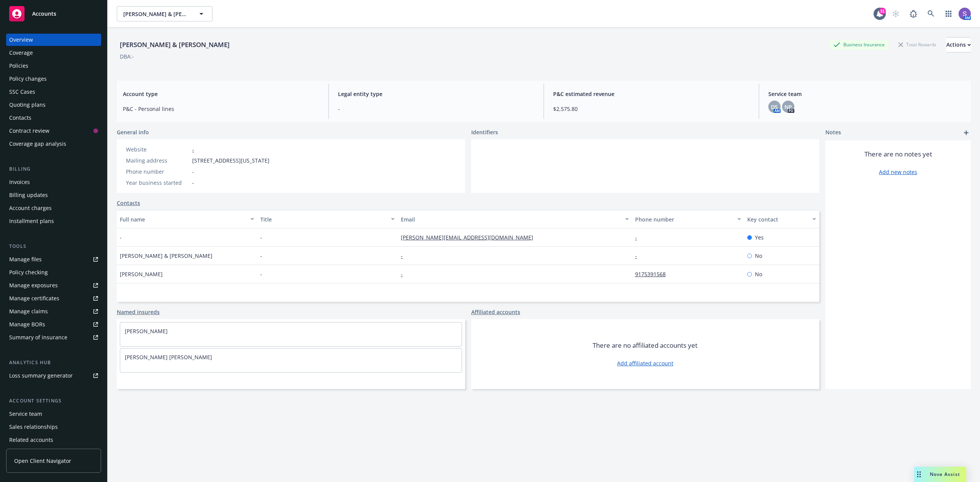
click at [269, 161] on span "[STREET_ADDRESS][US_STATE]" at bounding box center [230, 161] width 77 height 8
click at [735, 15] on icon at bounding box center [930, 13] width 7 height 7
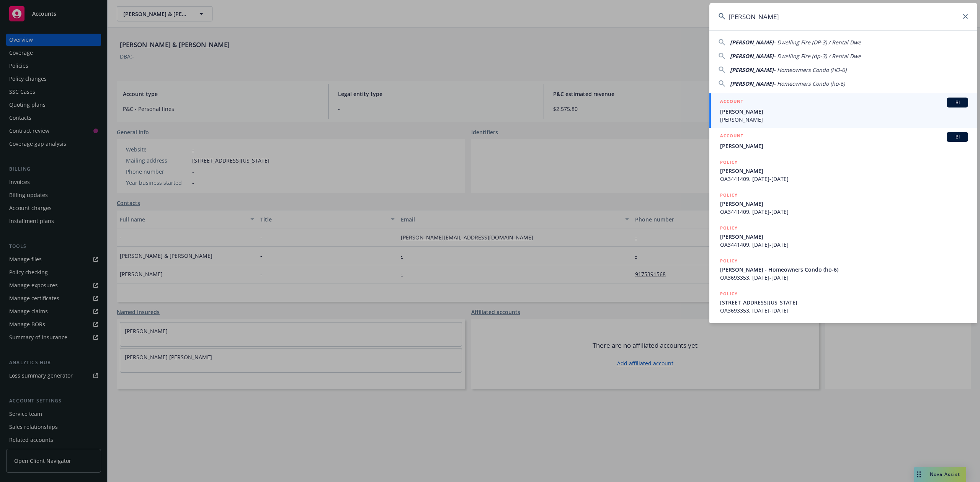
type input "[PERSON_NAME]"
click at [735, 108] on span "[PERSON_NAME]" at bounding box center [844, 112] width 248 height 8
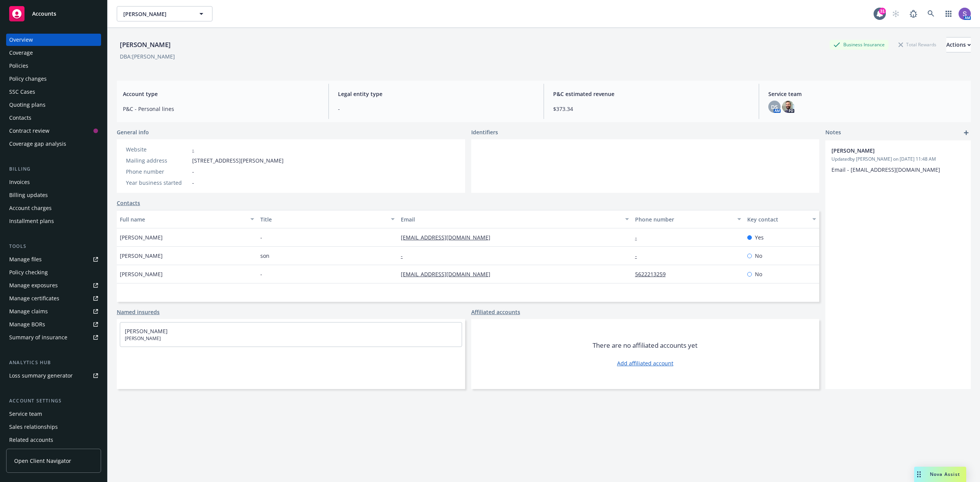
click at [24, 68] on div "Policies" at bounding box center [18, 66] width 19 height 12
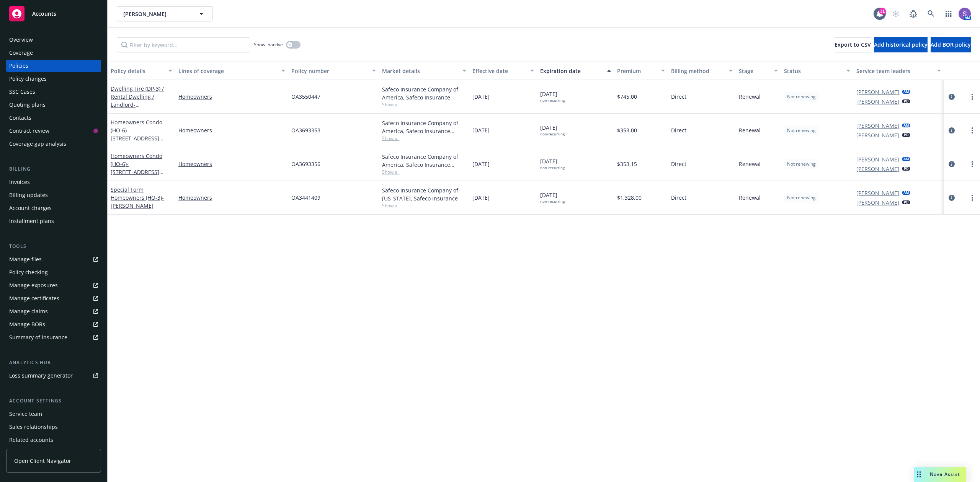
click at [302, 93] on span "OA3550447" at bounding box center [305, 97] width 29 height 8
click at [735, 13] on icon at bounding box center [930, 13] width 7 height 7
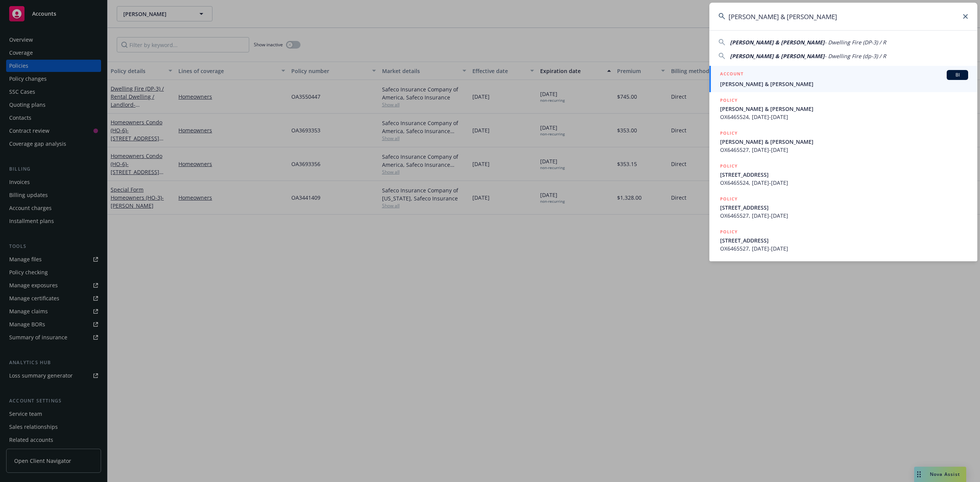
type input "[PERSON_NAME] & [PERSON_NAME]"
click at [735, 72] on div "ACCOUNT BI" at bounding box center [844, 75] width 248 height 10
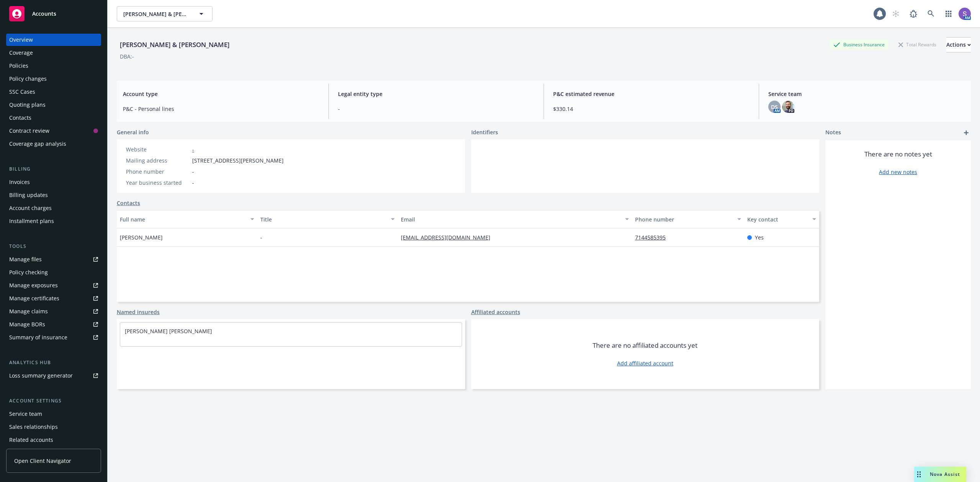
click at [15, 64] on div "Policies" at bounding box center [18, 66] width 19 height 12
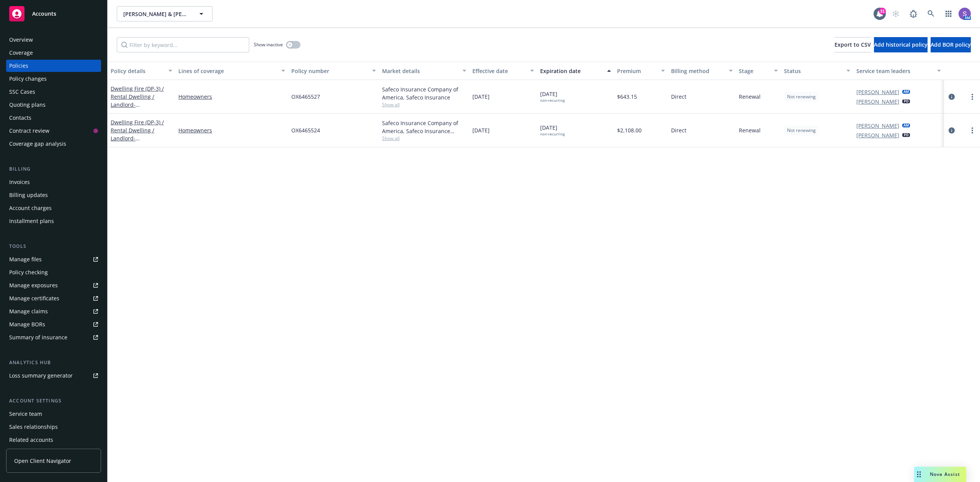
click at [302, 129] on span "OX6465524" at bounding box center [305, 130] width 29 height 8
click at [735, 15] on icon at bounding box center [930, 13] width 7 height 7
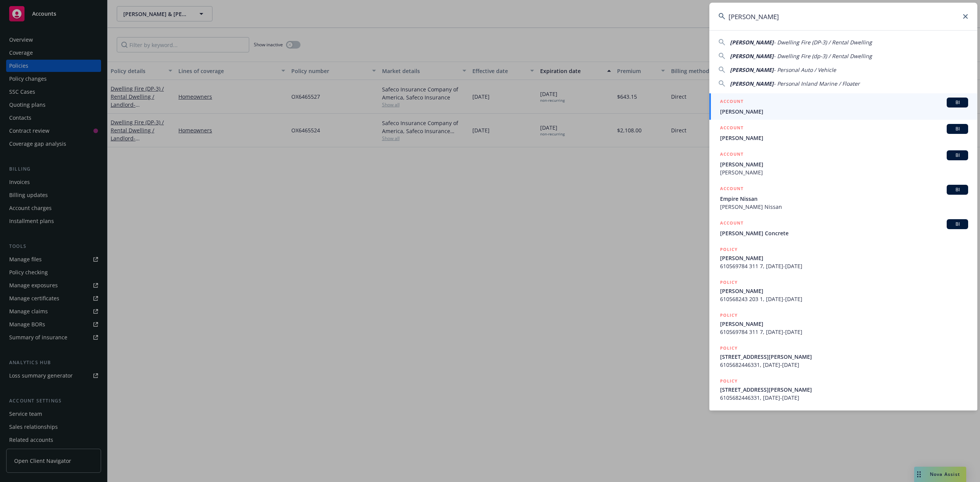
type input "[PERSON_NAME]"
click at [735, 106] on div "ACCOUNT BI" at bounding box center [844, 103] width 248 height 10
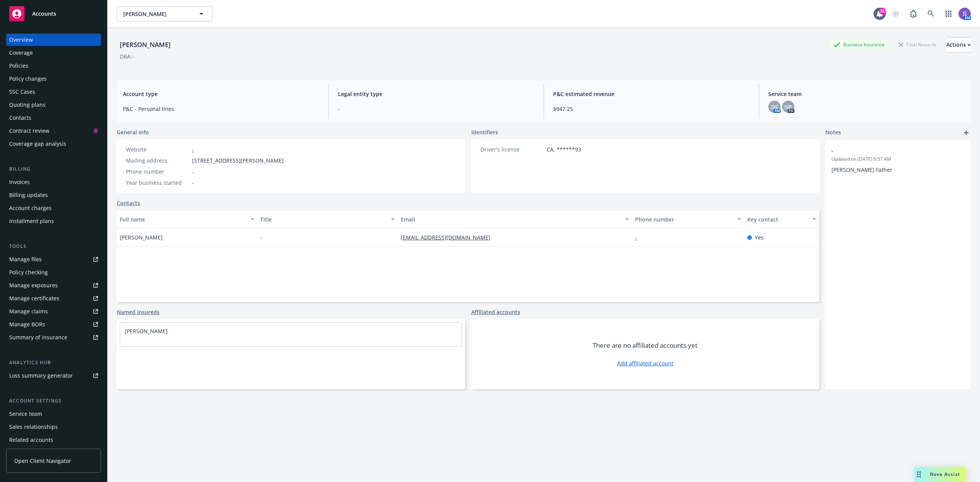
click at [225, 361] on div "[PERSON_NAME] Business Insurance Total Rewards Actions DBA: - Account type P&C …" at bounding box center [544, 264] width 854 height 473
click at [42, 67] on div "Policies" at bounding box center [53, 66] width 89 height 12
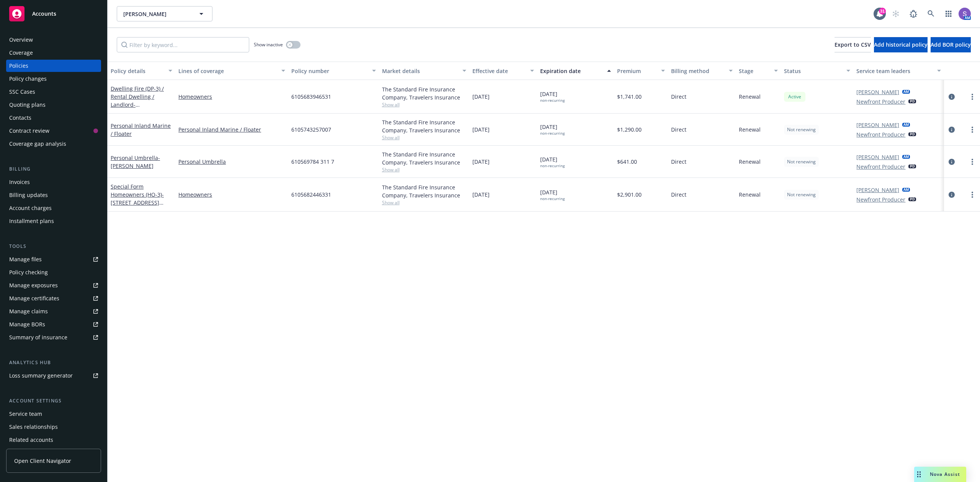
click at [309, 159] on span "610569784 311 7" at bounding box center [312, 162] width 43 height 8
